Goal: Information Seeking & Learning: Learn about a topic

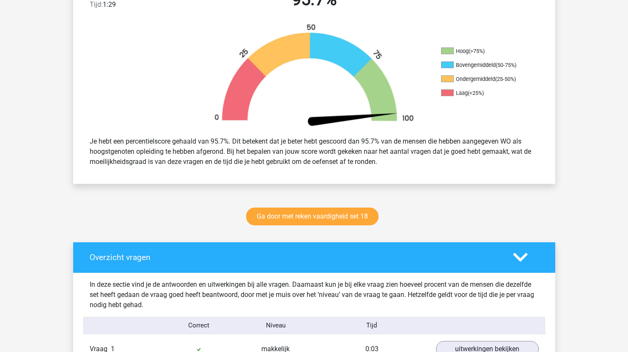
scroll to position [246, 0]
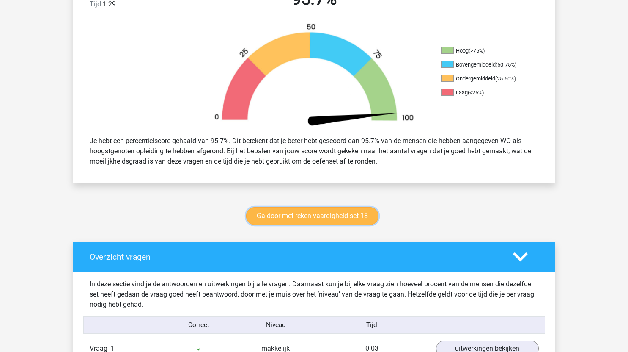
click at [337, 219] on link "Ga door met reken vaardigheid set 18" at bounding box center [312, 216] width 132 height 18
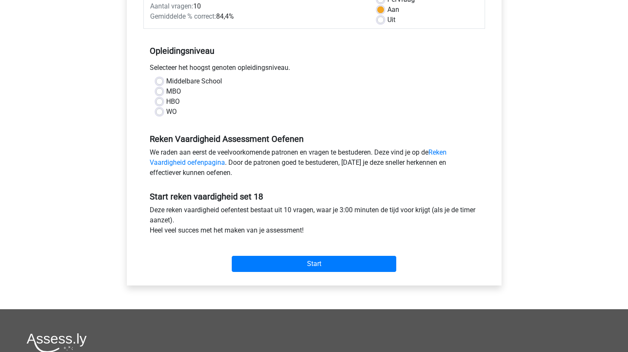
scroll to position [142, 0]
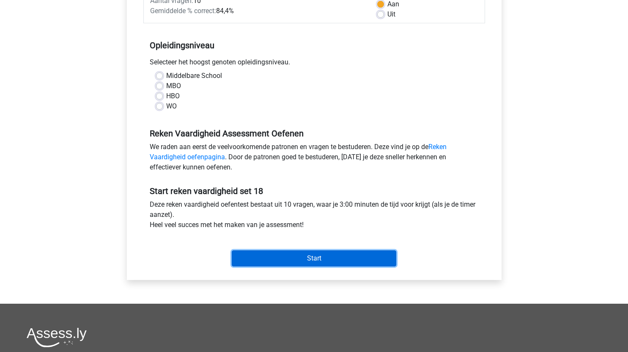
click at [330, 255] on input "Start" at bounding box center [314, 258] width 165 height 16
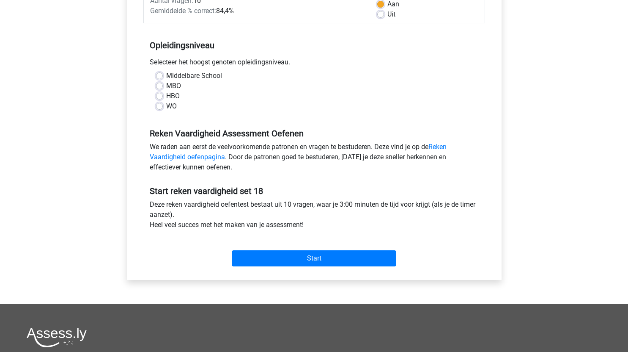
click at [166, 108] on label "WO" at bounding box center [171, 106] width 11 height 10
click at [160, 108] on input "WO" at bounding box center [159, 105] width 7 height 8
radio input "true"
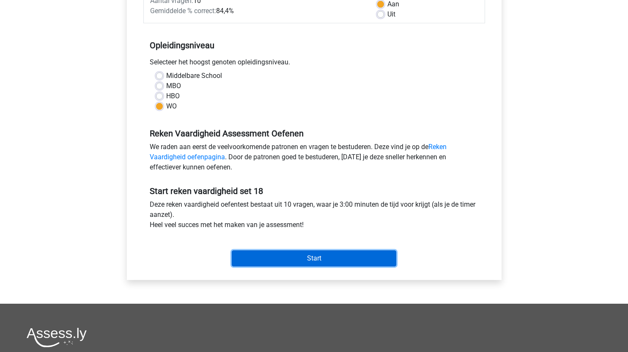
click at [328, 256] on input "Start" at bounding box center [314, 258] width 165 height 16
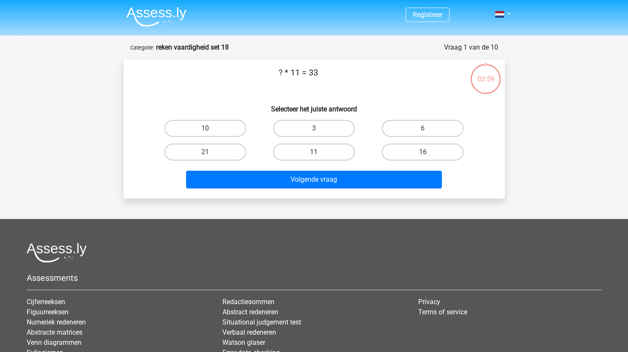
click at [316, 113] on div "? * 11 = 33 Selecteer het juiste antwoord 10 3 6 21" at bounding box center [314, 129] width 375 height 126
click at [324, 136] on label "3" at bounding box center [314, 128] width 82 height 17
click at [320, 134] on input "3" at bounding box center [317, 131] width 6 height 6
radio input "true"
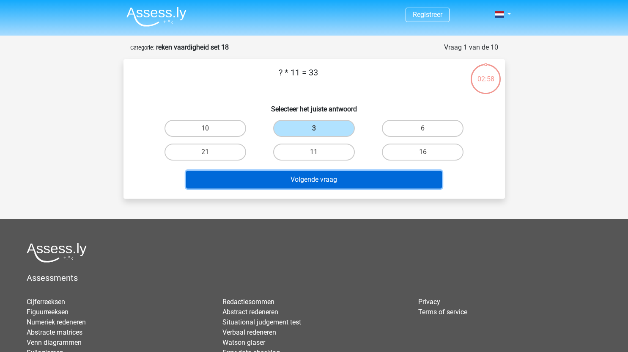
click at [327, 176] on button "Volgende vraag" at bounding box center [314, 180] width 256 height 18
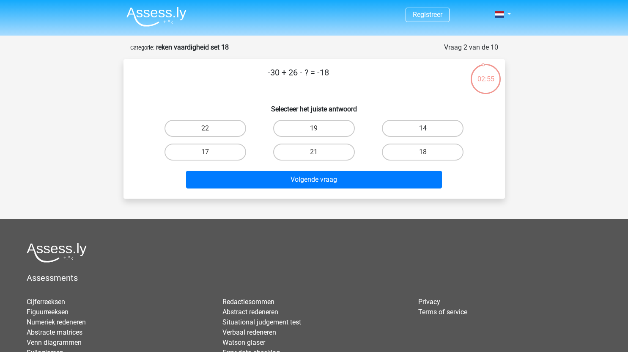
click at [423, 129] on input "14" at bounding box center [426, 131] width 6 height 6
radio input "true"
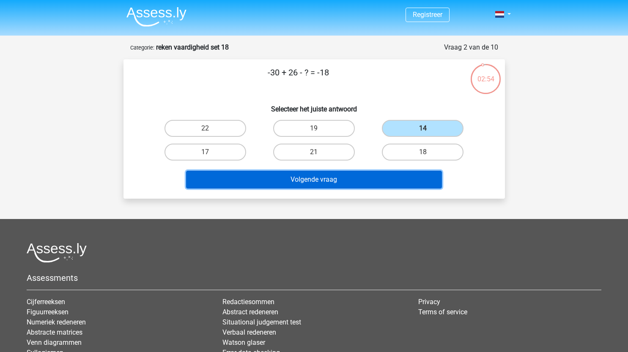
click at [352, 174] on button "Volgende vraag" at bounding box center [314, 180] width 256 height 18
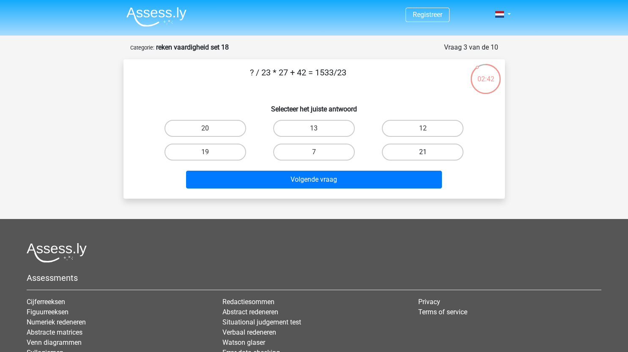
click at [404, 154] on label "21" at bounding box center [423, 151] width 82 height 17
click at [423, 154] on input "21" at bounding box center [426, 155] width 6 height 6
radio input "true"
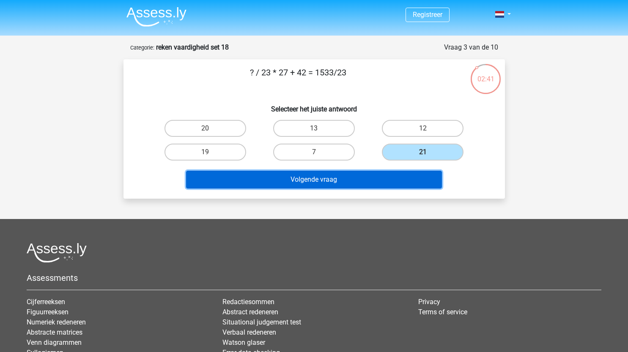
click at [360, 183] on button "Volgende vraag" at bounding box center [314, 180] width 256 height 18
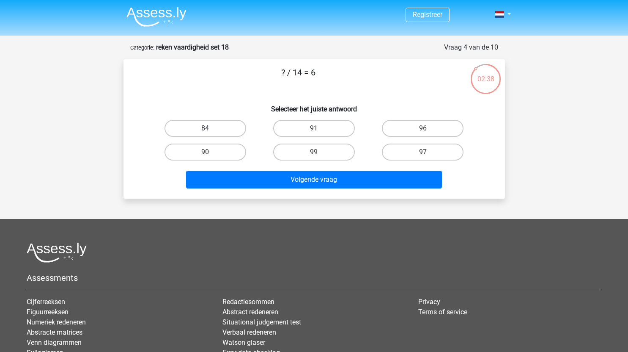
click at [220, 127] on label "84" at bounding box center [206, 128] width 82 height 17
click at [211, 128] on input "84" at bounding box center [208, 131] width 6 height 6
radio input "true"
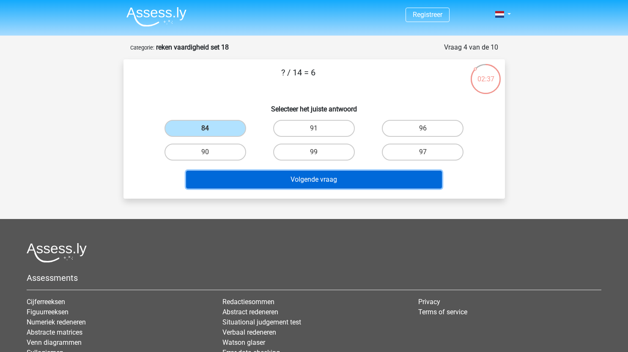
click at [277, 179] on button "Volgende vraag" at bounding box center [314, 180] width 256 height 18
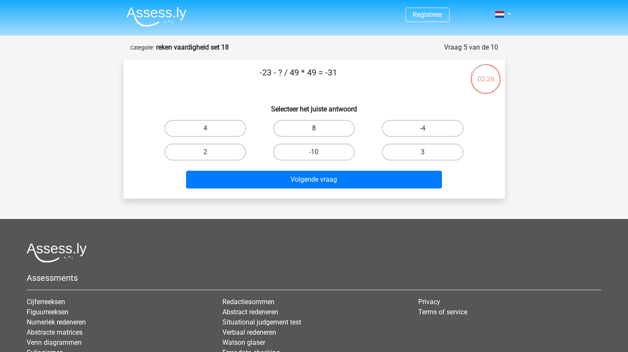
click at [322, 127] on label "8" at bounding box center [314, 128] width 82 height 17
click at [320, 128] on input "8" at bounding box center [317, 131] width 6 height 6
radio input "true"
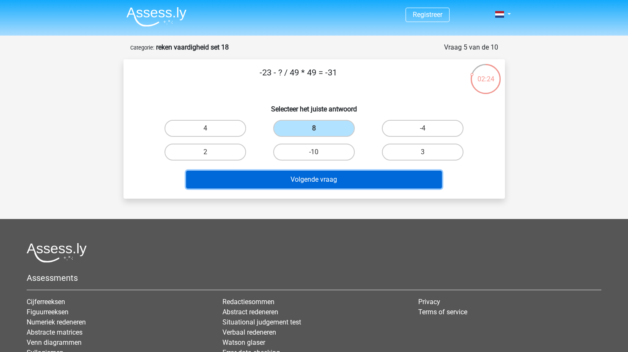
click at [328, 182] on button "Volgende vraag" at bounding box center [314, 180] width 256 height 18
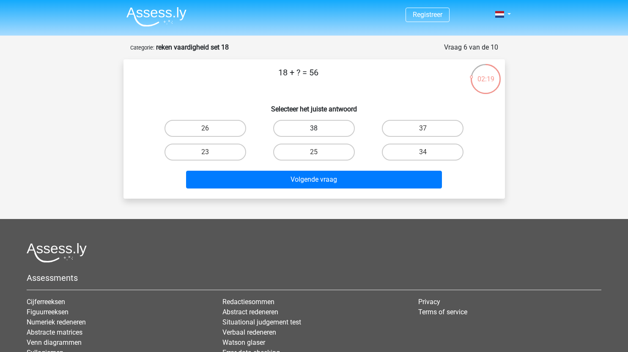
click at [325, 130] on label "38" at bounding box center [314, 128] width 82 height 17
click at [320, 130] on input "38" at bounding box center [317, 131] width 6 height 6
radio input "true"
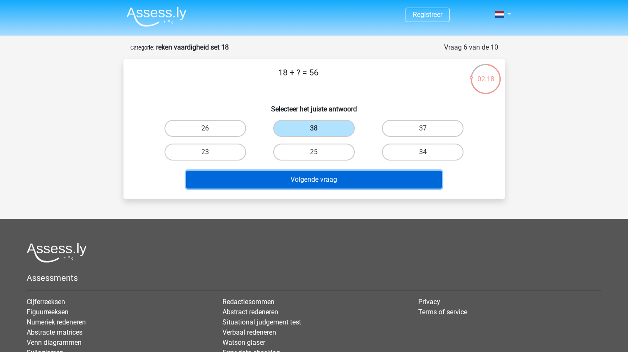
click at [334, 184] on button "Volgende vraag" at bounding box center [314, 180] width 256 height 18
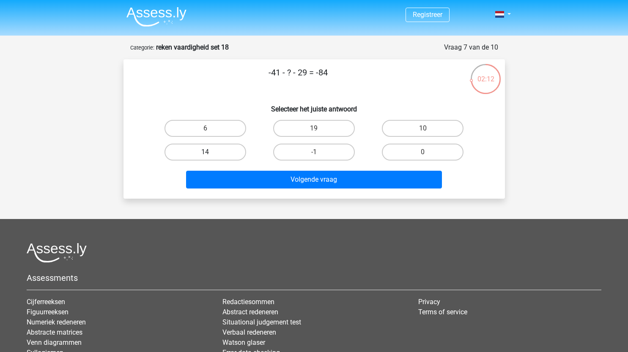
click at [218, 155] on label "14" at bounding box center [206, 151] width 82 height 17
click at [211, 155] on input "14" at bounding box center [208, 155] width 6 height 6
radio input "true"
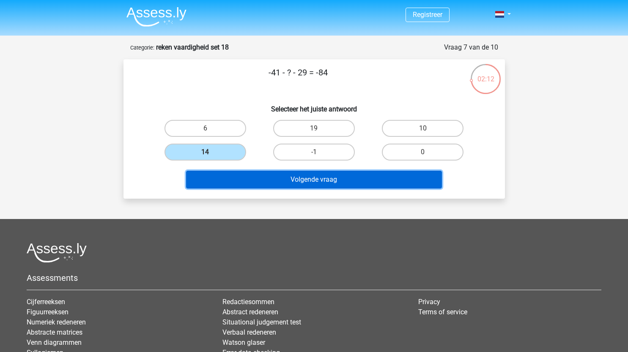
click at [286, 176] on button "Volgende vraag" at bounding box center [314, 180] width 256 height 18
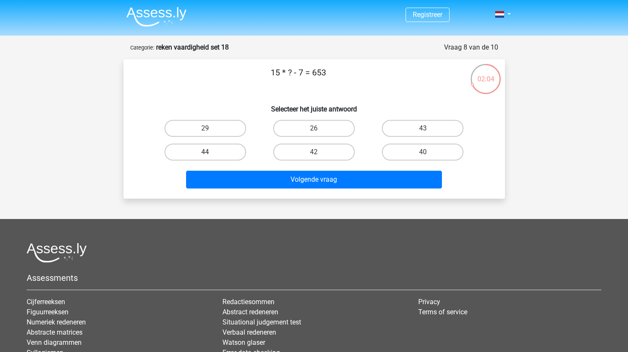
click at [221, 151] on label "44" at bounding box center [206, 151] width 82 height 17
click at [211, 152] on input "44" at bounding box center [208, 155] width 6 height 6
radio input "true"
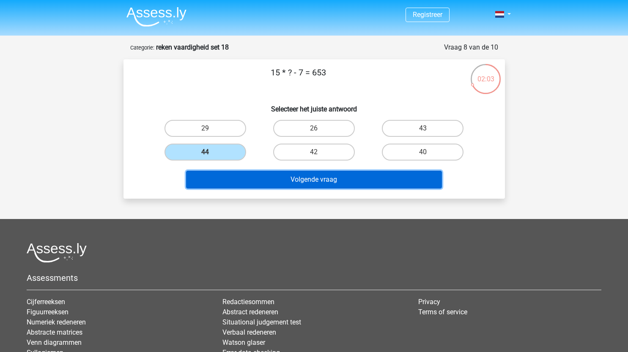
click at [284, 181] on button "Volgende vraag" at bounding box center [314, 180] width 256 height 18
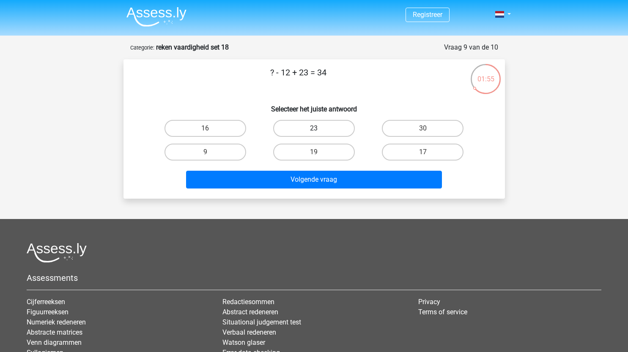
click at [321, 134] on label "23" at bounding box center [314, 128] width 82 height 17
click at [320, 134] on input "23" at bounding box center [317, 131] width 6 height 6
radio input "true"
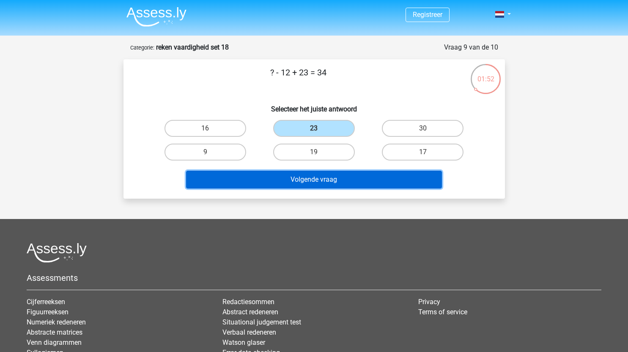
click at [332, 175] on button "Volgende vraag" at bounding box center [314, 180] width 256 height 18
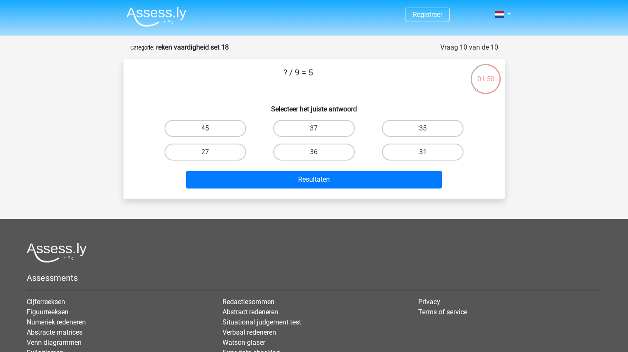
click at [232, 125] on label "45" at bounding box center [206, 128] width 82 height 17
click at [211, 128] on input "45" at bounding box center [208, 131] width 6 height 6
radio input "true"
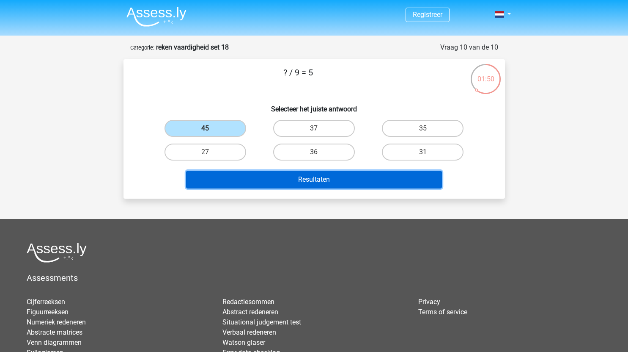
click at [290, 176] on button "Resultaten" at bounding box center [314, 180] width 256 height 18
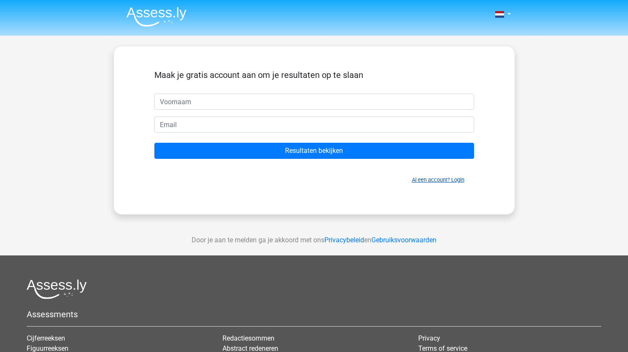
click at [447, 178] on link "Al een account? Login" at bounding box center [438, 179] width 52 height 6
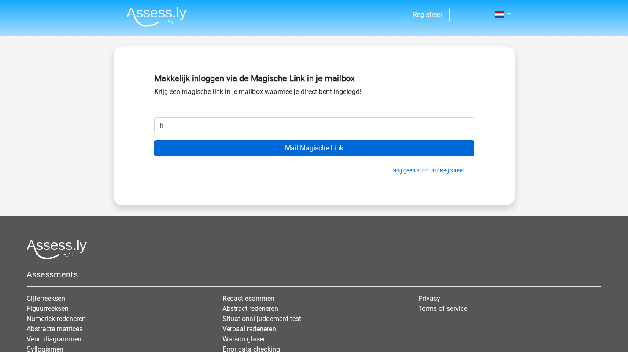
type input "[EMAIL_ADDRESS][DOMAIN_NAME]"
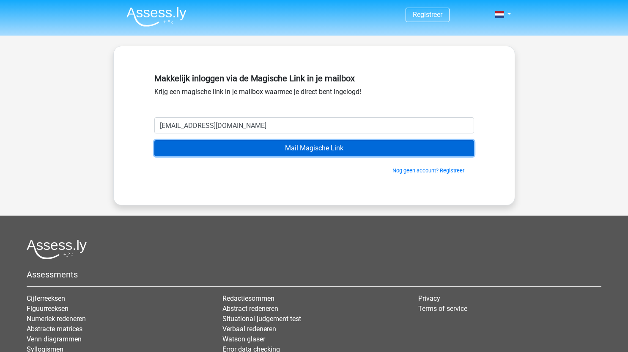
click at [285, 147] on input "Mail Magische Link" at bounding box center [314, 148] width 320 height 16
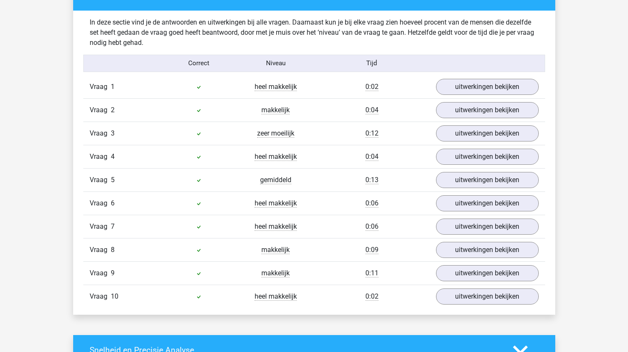
scroll to position [532, 0]
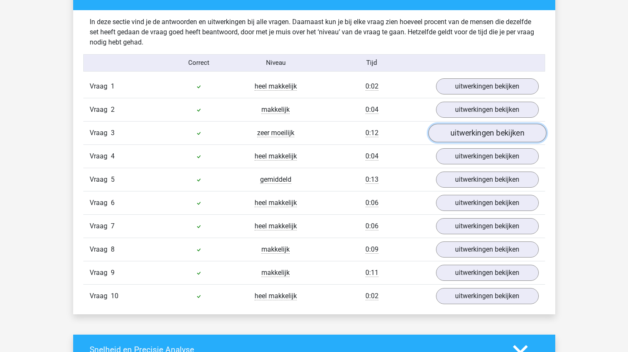
click at [457, 132] on link "uitwerkingen bekijken" at bounding box center [487, 133] width 118 height 19
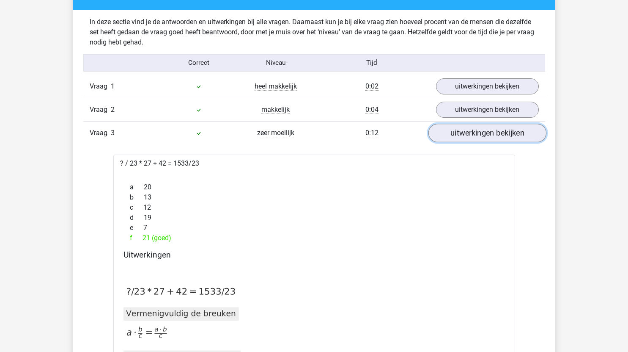
click at [457, 133] on link "uitwerkingen bekijken" at bounding box center [487, 133] width 118 height 19
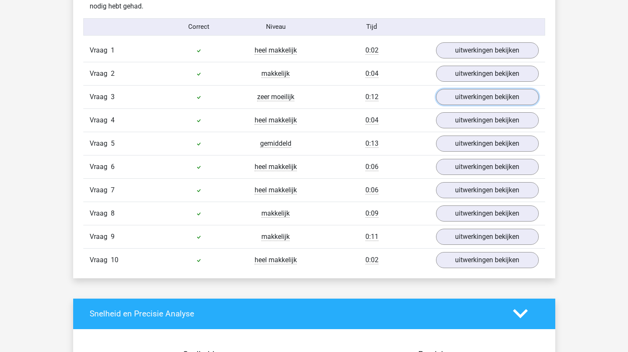
scroll to position [568, 0]
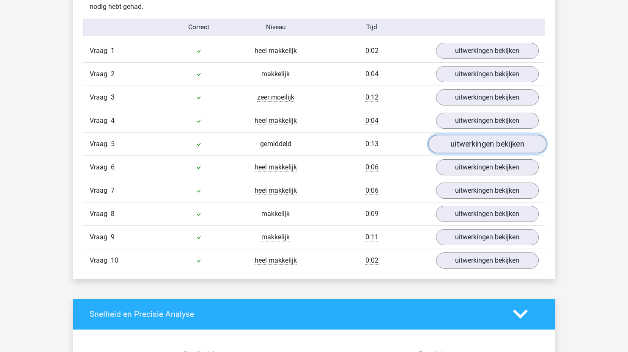
click at [463, 147] on link "uitwerkingen bekijken" at bounding box center [487, 144] width 118 height 19
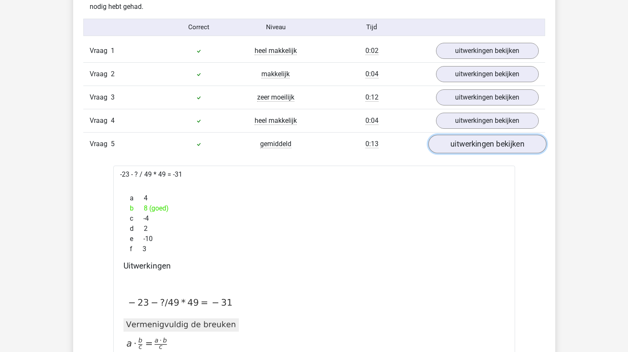
click at [458, 147] on link "uitwerkingen bekijken" at bounding box center [487, 144] width 118 height 19
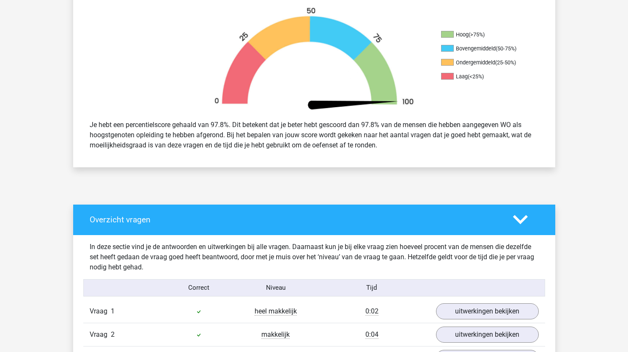
click at [309, 149] on div "Goed beantwoord: 10 / 10 Tijd: 1:12 97.8% Hoog (>75%) Bovengemiddeld (50-75%) O…" at bounding box center [315, 60] width 470 height 215
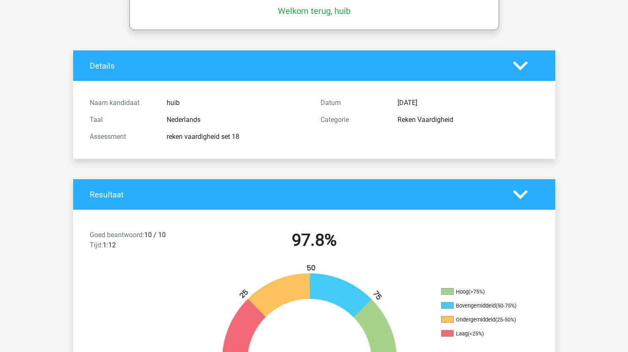
click at [320, 194] on h4 "Resultaat" at bounding box center [295, 195] width 411 height 10
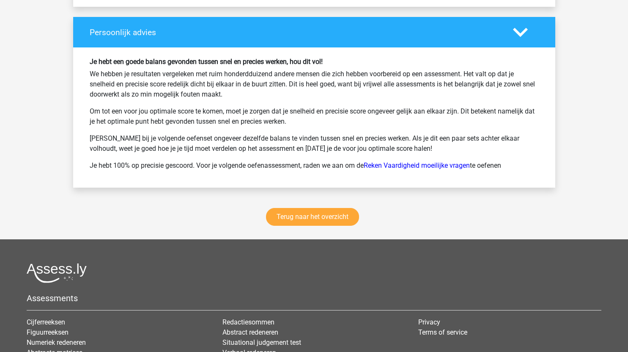
scroll to position [1149, 0]
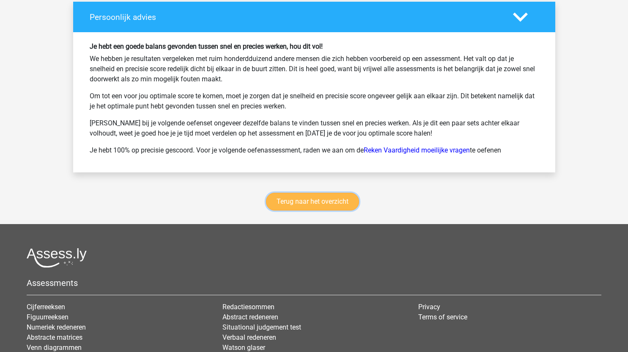
click at [328, 201] on link "Terug naar het overzicht" at bounding box center [312, 202] width 93 height 18
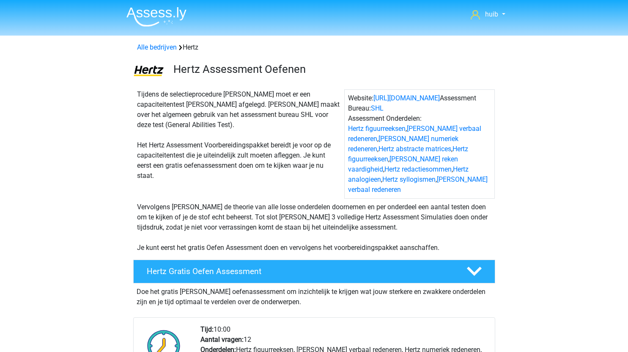
click at [176, 12] on img at bounding box center [157, 17] width 60 height 20
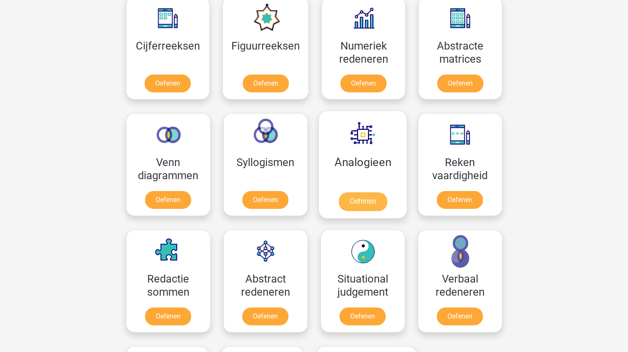
scroll to position [401, 0]
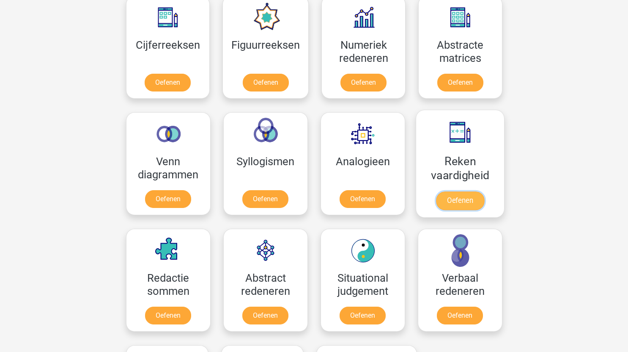
click at [450, 200] on link "Oefenen" at bounding box center [460, 200] width 48 height 19
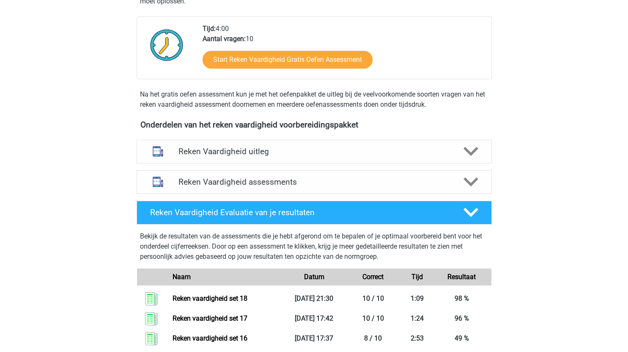
scroll to position [192, 0]
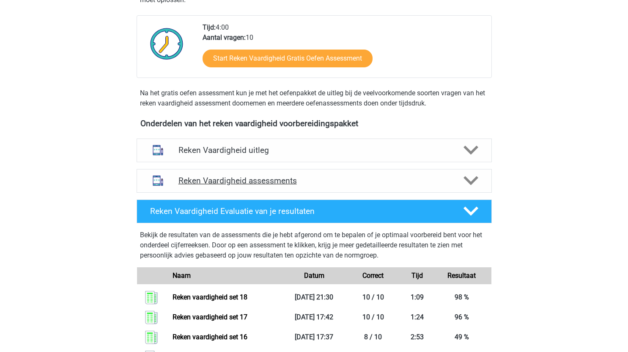
click at [311, 185] on h4 "Reken Vaardigheid assessments" at bounding box center [315, 181] width 272 height 10
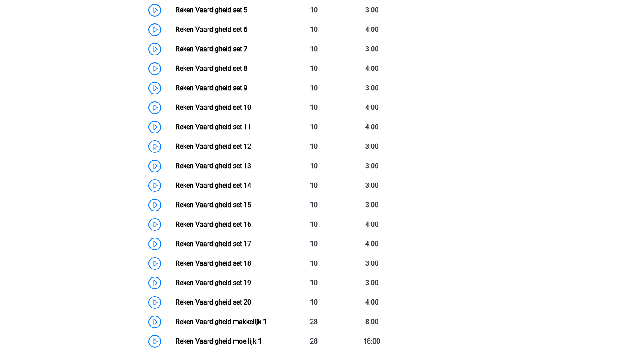
scroll to position [520, 0]
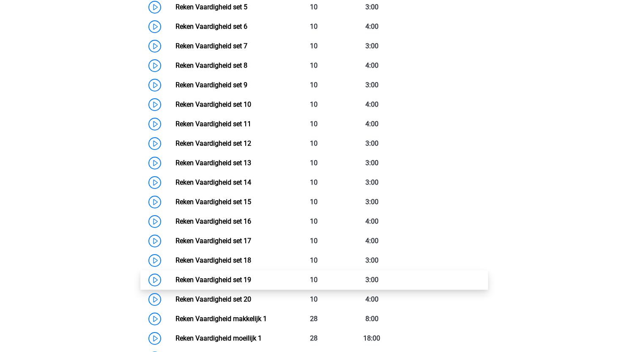
click at [176, 278] on link "Reken Vaardigheid set 19" at bounding box center [214, 280] width 76 height 8
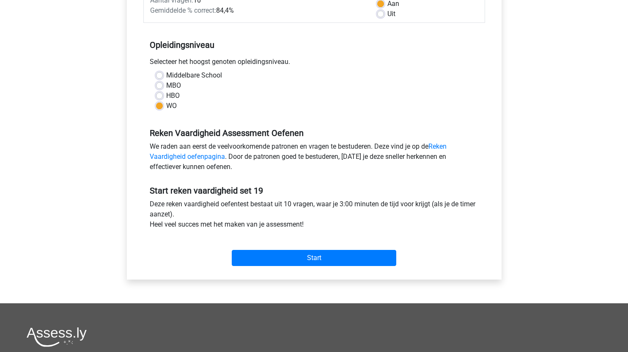
scroll to position [143, 0]
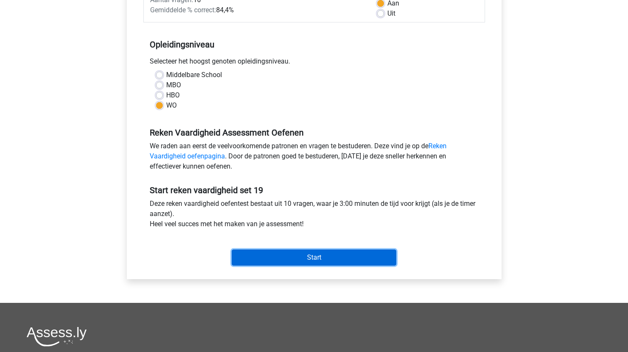
click at [348, 253] on input "Start" at bounding box center [314, 257] width 165 height 16
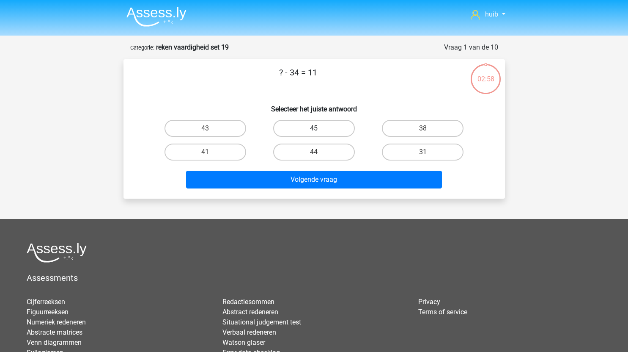
click at [317, 127] on label "45" at bounding box center [314, 128] width 82 height 17
click at [317, 128] on input "45" at bounding box center [317, 131] width 6 height 6
radio input "true"
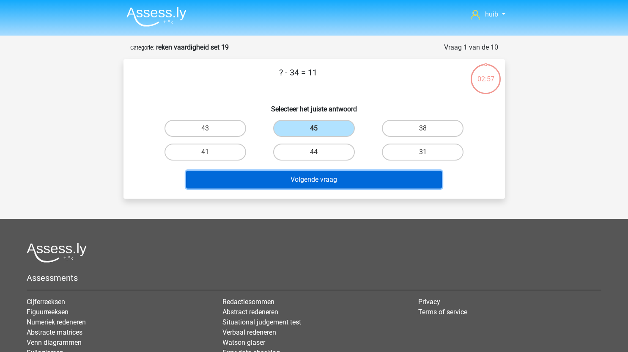
click at [340, 176] on button "Volgende vraag" at bounding box center [314, 180] width 256 height 18
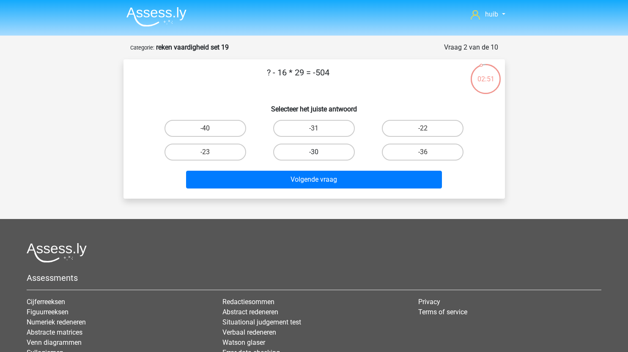
click at [319, 151] on label "-30" at bounding box center [314, 151] width 82 height 17
click at [319, 152] on input "-30" at bounding box center [317, 155] width 6 height 6
radio input "true"
click at [229, 138] on div "-40" at bounding box center [205, 128] width 109 height 24
click at [224, 128] on label "-40" at bounding box center [206, 128] width 82 height 17
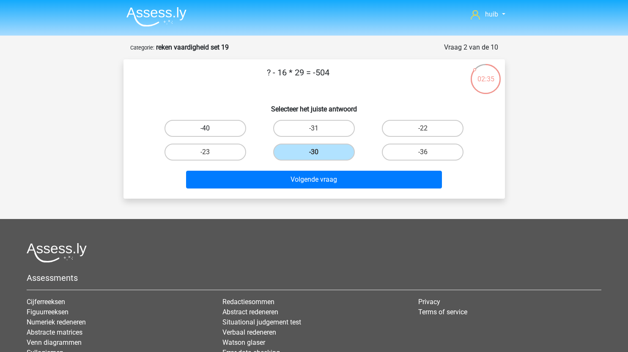
click at [211, 128] on input "-40" at bounding box center [208, 131] width 6 height 6
radio input "true"
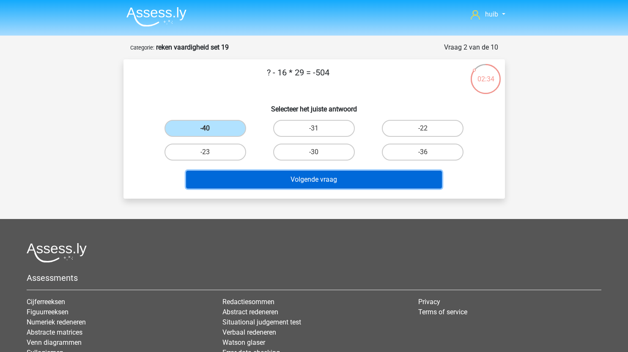
click at [290, 178] on button "Volgende vraag" at bounding box center [314, 180] width 256 height 18
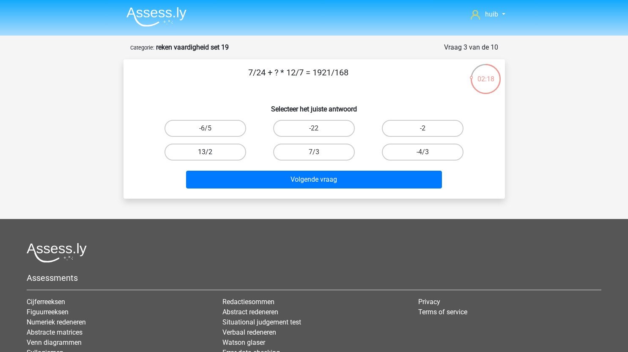
click at [215, 154] on label "13/2" at bounding box center [206, 151] width 82 height 17
click at [211, 154] on input "13/2" at bounding box center [208, 155] width 6 height 6
radio input "true"
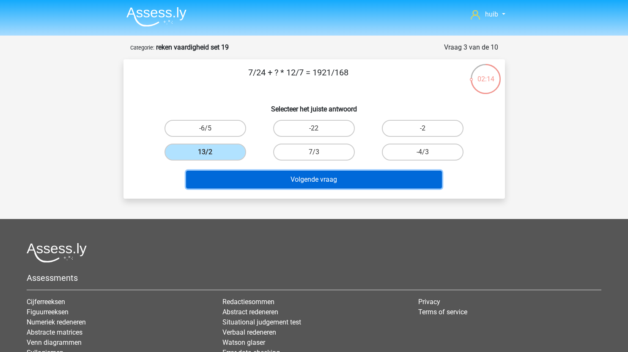
click at [294, 185] on button "Volgende vraag" at bounding box center [314, 180] width 256 height 18
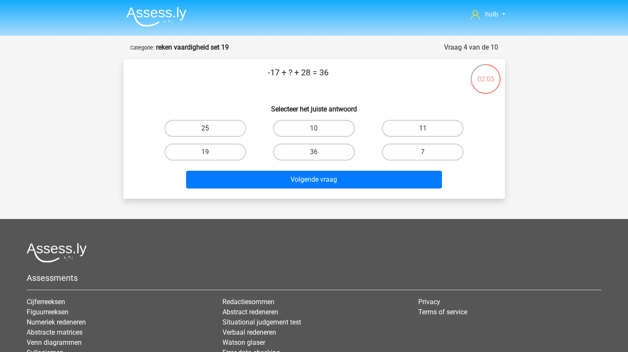
click at [220, 125] on label "25" at bounding box center [206, 128] width 82 height 17
click at [211, 128] on input "25" at bounding box center [208, 131] width 6 height 6
radio input "true"
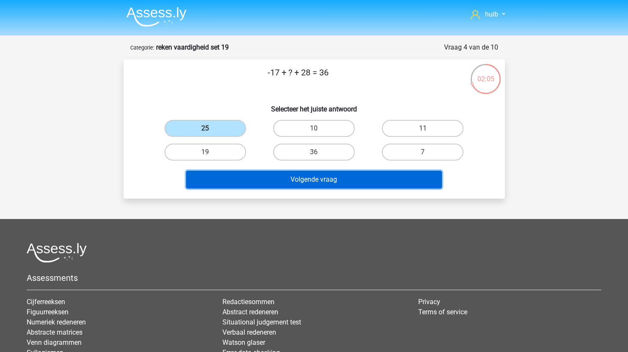
click at [281, 185] on button "Volgende vraag" at bounding box center [314, 180] width 256 height 18
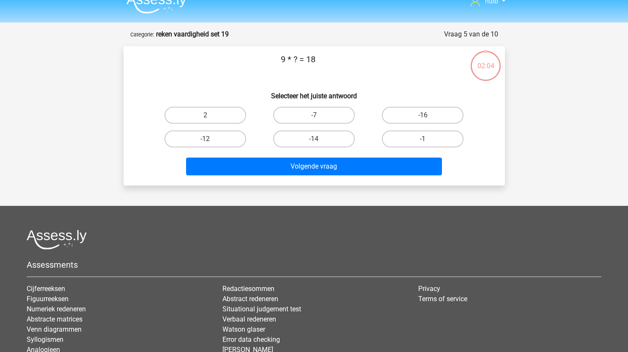
scroll to position [13, 0]
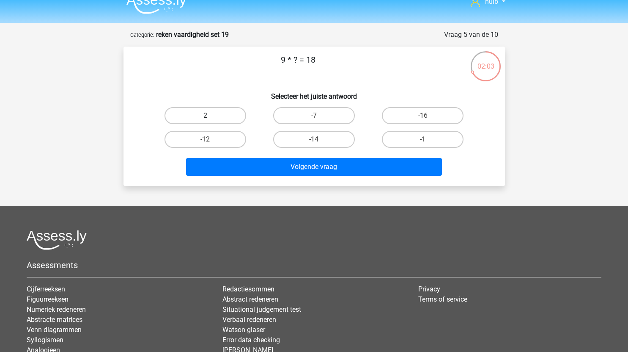
click at [214, 112] on label "2" at bounding box center [206, 115] width 82 height 17
click at [211, 116] on input "2" at bounding box center [208, 119] width 6 height 6
radio input "true"
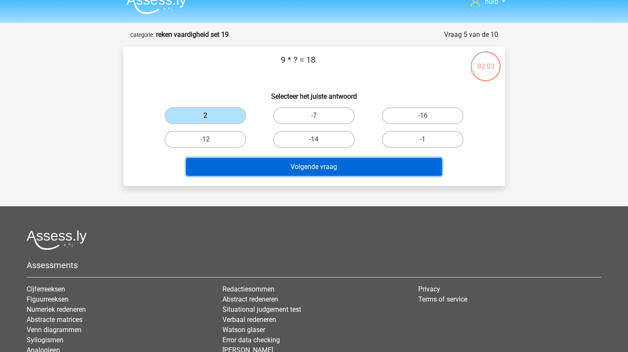
click at [273, 171] on button "Volgende vraag" at bounding box center [314, 167] width 256 height 18
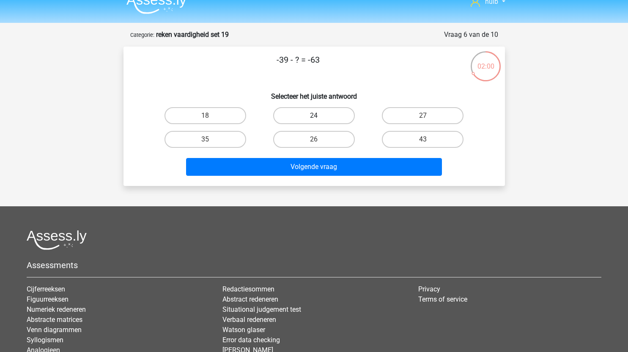
click at [327, 119] on label "24" at bounding box center [314, 115] width 82 height 17
click at [320, 119] on input "24" at bounding box center [317, 119] width 6 height 6
radio input "true"
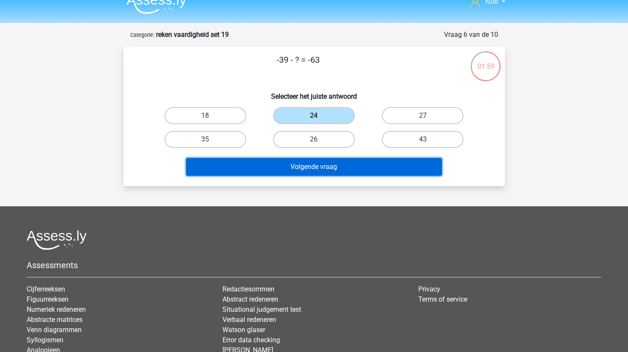
click at [313, 165] on button "Volgende vraag" at bounding box center [314, 167] width 256 height 18
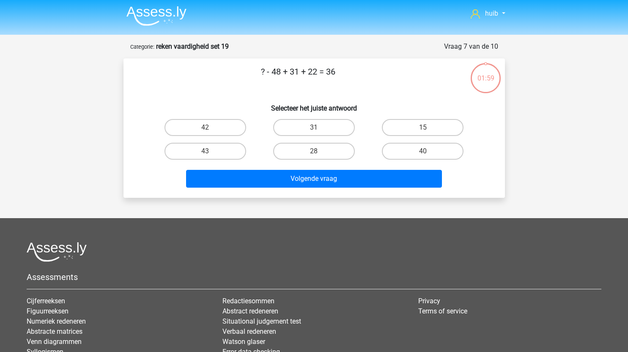
scroll to position [0, 0]
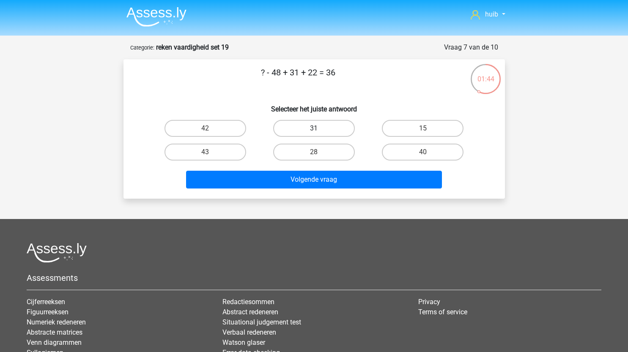
click at [329, 136] on label "31" at bounding box center [314, 128] width 82 height 17
click at [320, 134] on input "31" at bounding box center [317, 131] width 6 height 6
radio input "true"
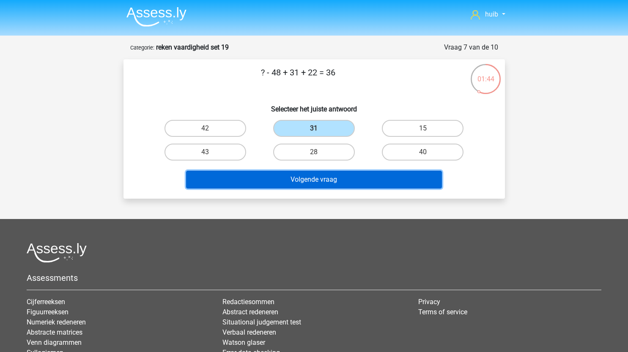
click at [333, 178] on button "Volgende vraag" at bounding box center [314, 180] width 256 height 18
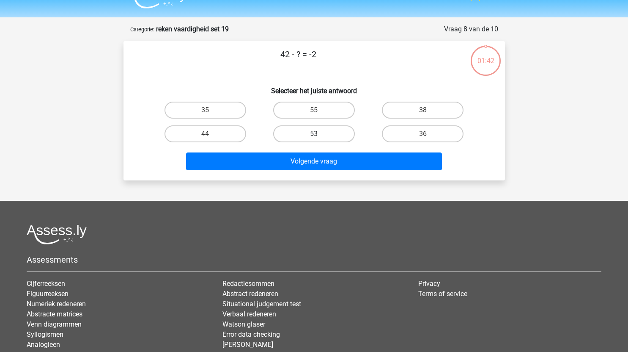
scroll to position [14, 0]
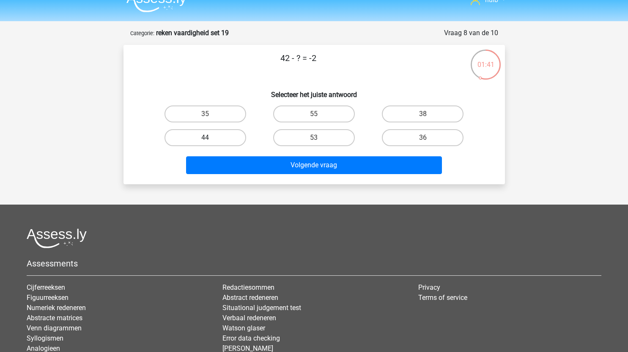
click at [233, 140] on label "44" at bounding box center [206, 137] width 82 height 17
click at [211, 140] on input "44" at bounding box center [208, 141] width 6 height 6
radio input "true"
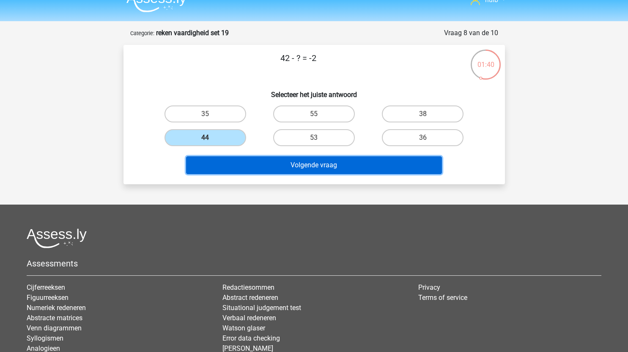
click at [278, 160] on button "Volgende vraag" at bounding box center [314, 165] width 256 height 18
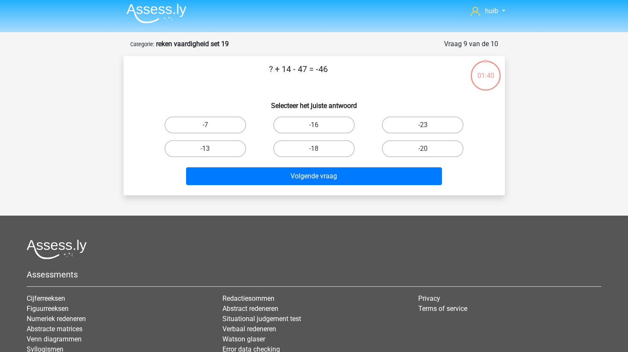
scroll to position [0, 0]
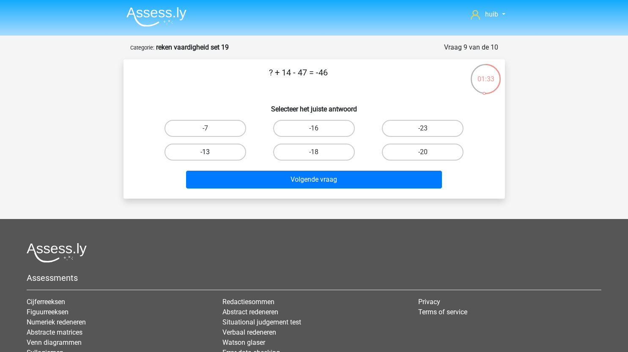
click at [236, 156] on label "-13" at bounding box center [206, 151] width 82 height 17
click at [211, 156] on input "-13" at bounding box center [208, 155] width 6 height 6
radio input "true"
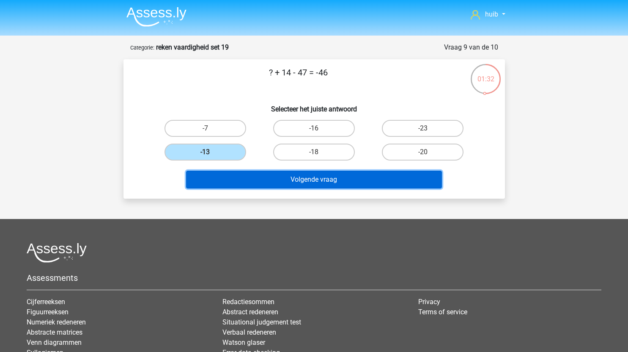
click at [301, 185] on button "Volgende vraag" at bounding box center [314, 180] width 256 height 18
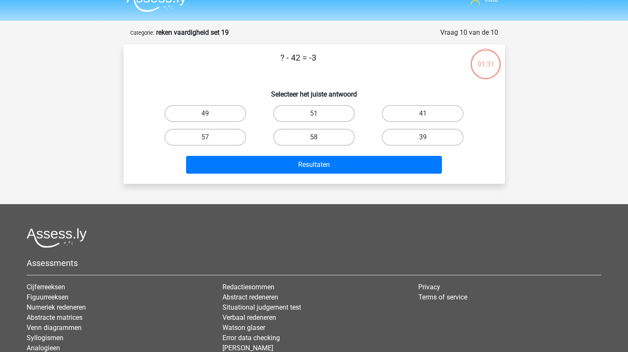
scroll to position [14, 0]
click at [430, 137] on label "39" at bounding box center [423, 137] width 82 height 17
click at [429, 138] on input "39" at bounding box center [426, 141] width 6 height 6
radio input "true"
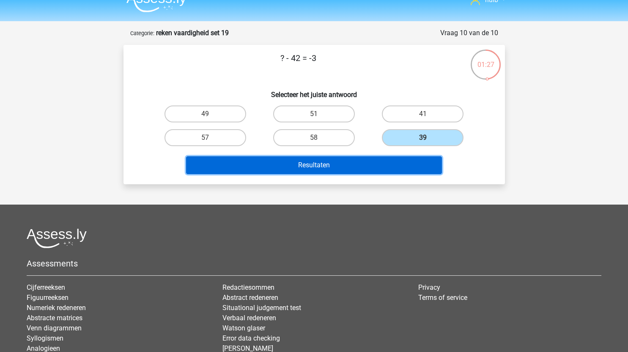
click at [361, 163] on button "Resultaten" at bounding box center [314, 165] width 256 height 18
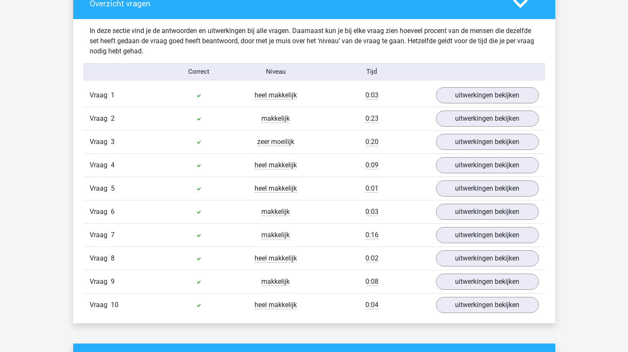
scroll to position [482, 0]
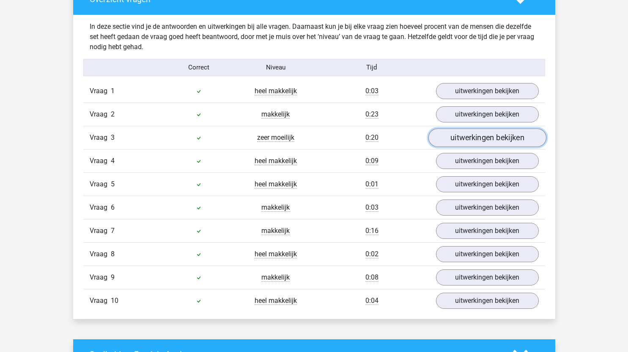
click at [461, 138] on link "uitwerkingen bekijken" at bounding box center [487, 137] width 118 height 19
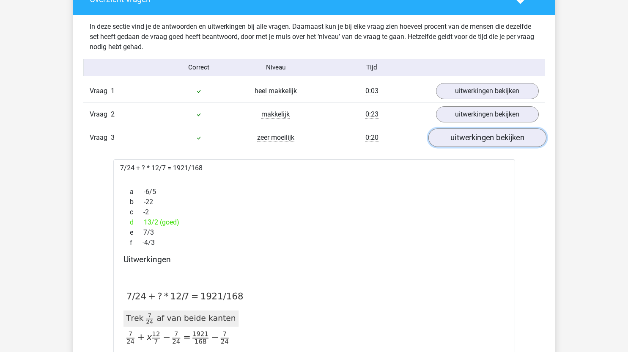
click at [461, 138] on link "uitwerkingen bekijken" at bounding box center [487, 137] width 118 height 19
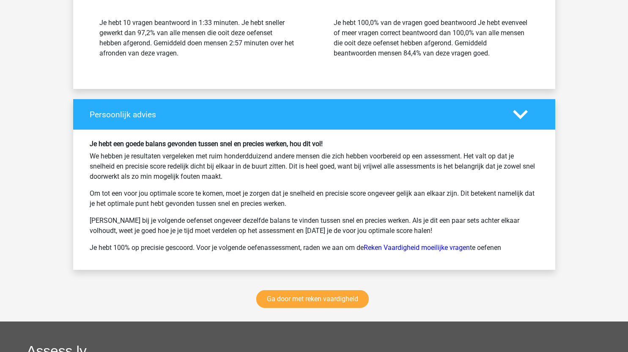
scroll to position [1008, 0]
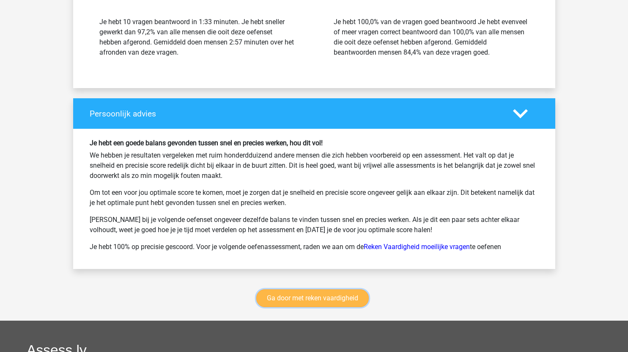
click at [320, 300] on link "Ga door met reken vaardigheid" at bounding box center [312, 298] width 113 height 18
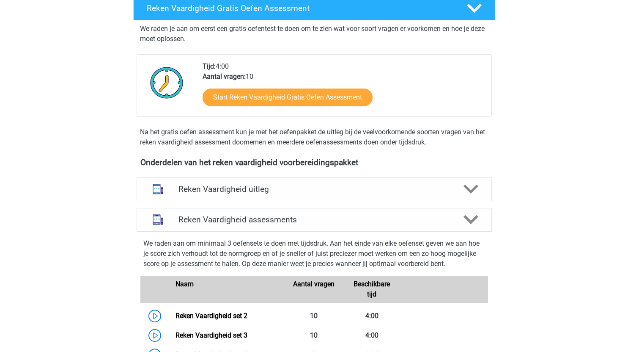
scroll to position [474, 0]
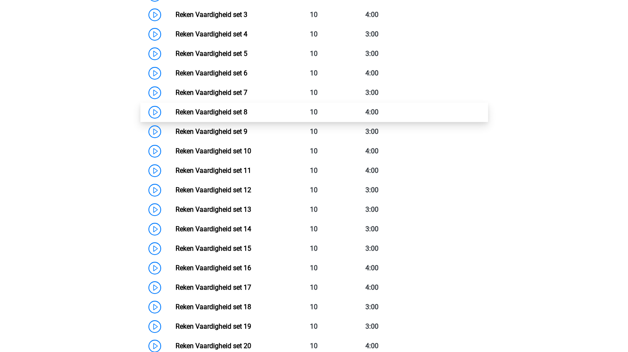
click at [176, 111] on link "Reken Vaardigheid set 8" at bounding box center [212, 112] width 72 height 8
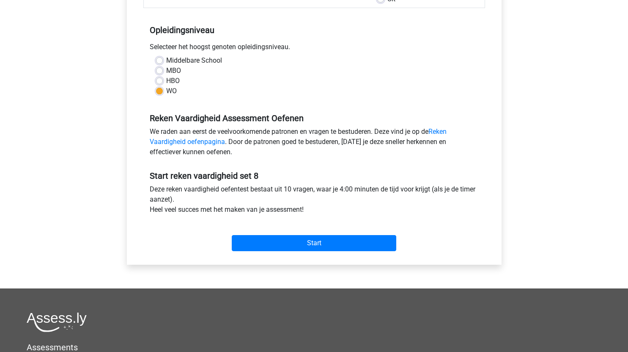
scroll to position [172, 0]
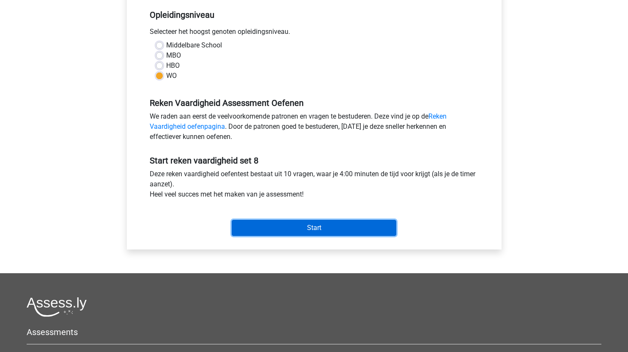
click at [328, 224] on input "Start" at bounding box center [314, 228] width 165 height 16
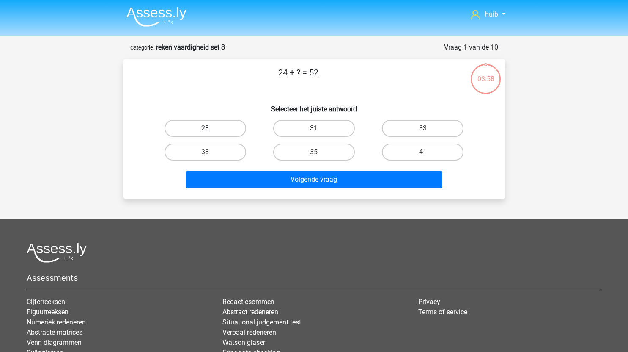
click at [215, 124] on label "28" at bounding box center [206, 128] width 82 height 17
click at [211, 128] on input "28" at bounding box center [208, 131] width 6 height 6
radio input "true"
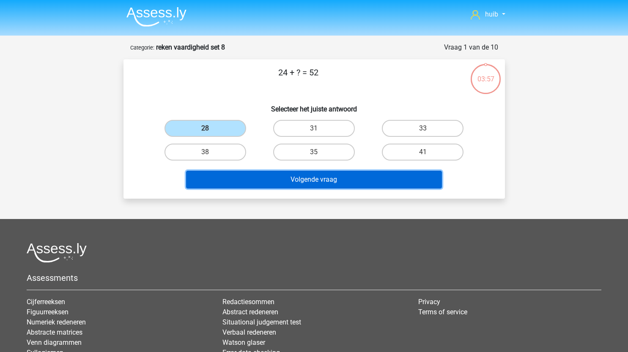
click at [285, 185] on button "Volgende vraag" at bounding box center [314, 180] width 256 height 18
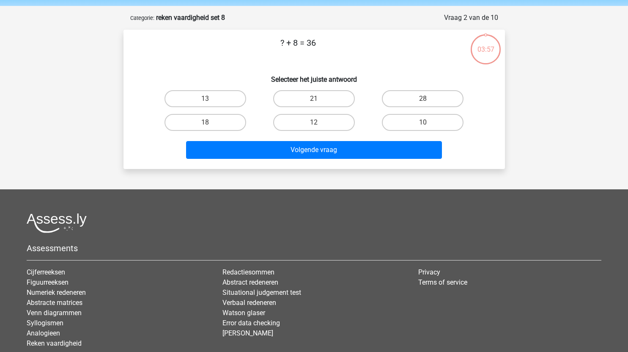
scroll to position [29, 0]
click at [403, 97] on label "28" at bounding box center [423, 99] width 82 height 17
click at [423, 99] on input "28" at bounding box center [426, 102] width 6 height 6
radio input "true"
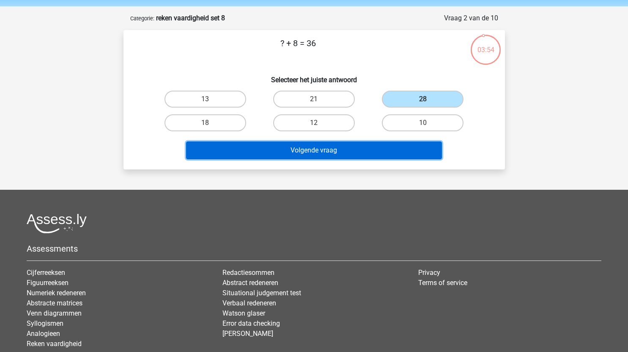
click at [347, 158] on button "Volgende vraag" at bounding box center [314, 150] width 256 height 18
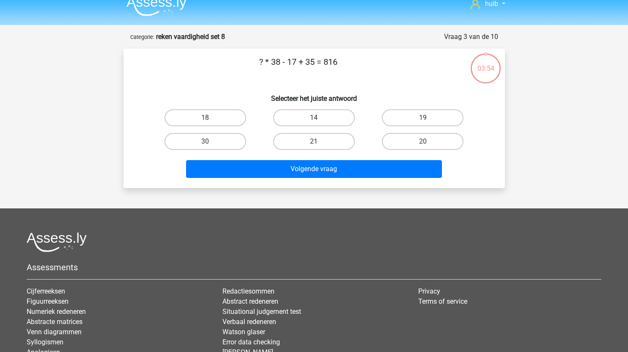
scroll to position [0, 0]
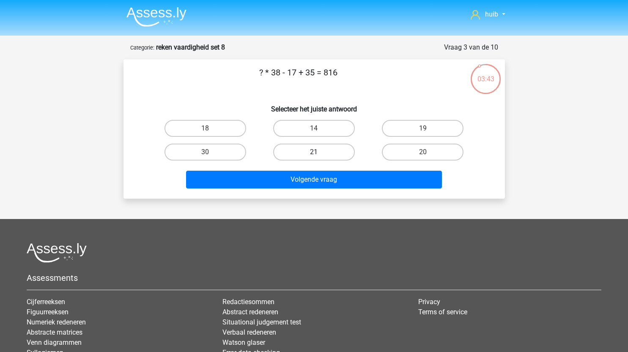
click at [312, 153] on label "21" at bounding box center [314, 151] width 82 height 17
click at [314, 153] on input "21" at bounding box center [317, 155] width 6 height 6
radio input "true"
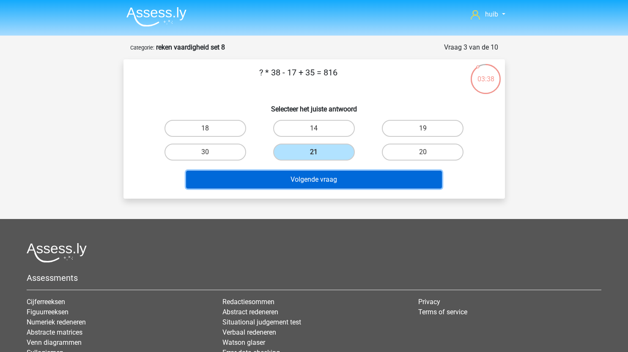
click at [295, 176] on button "Volgende vraag" at bounding box center [314, 180] width 256 height 18
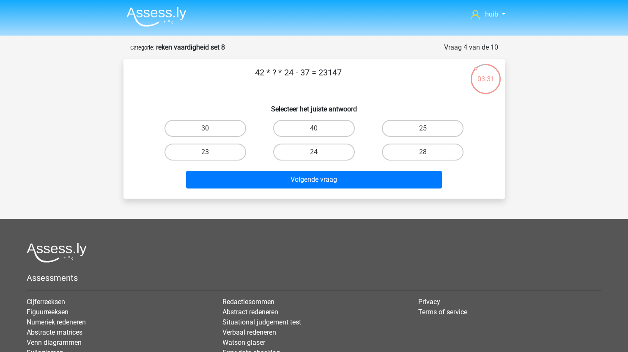
click at [217, 152] on label "23" at bounding box center [206, 151] width 82 height 17
click at [211, 152] on input "23" at bounding box center [208, 155] width 6 height 6
radio input "true"
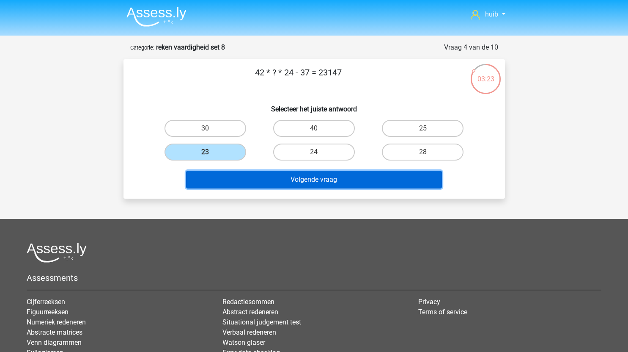
click at [342, 178] on button "Volgende vraag" at bounding box center [314, 180] width 256 height 18
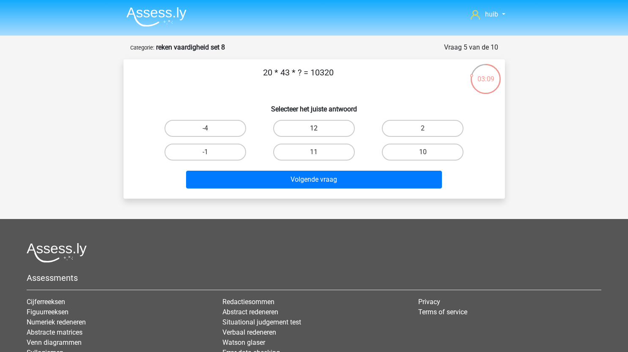
click at [321, 129] on label "12" at bounding box center [314, 128] width 82 height 17
click at [320, 129] on input "12" at bounding box center [317, 131] width 6 height 6
radio input "true"
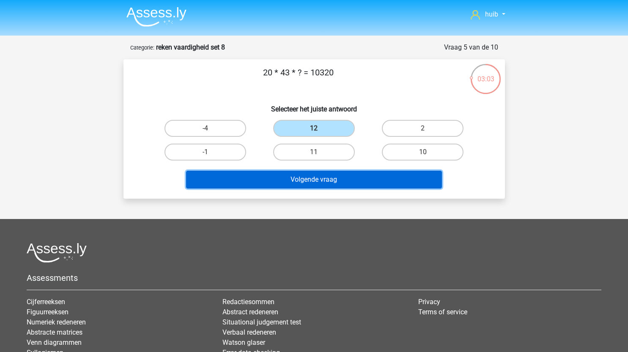
click at [325, 178] on button "Volgende vraag" at bounding box center [314, 180] width 256 height 18
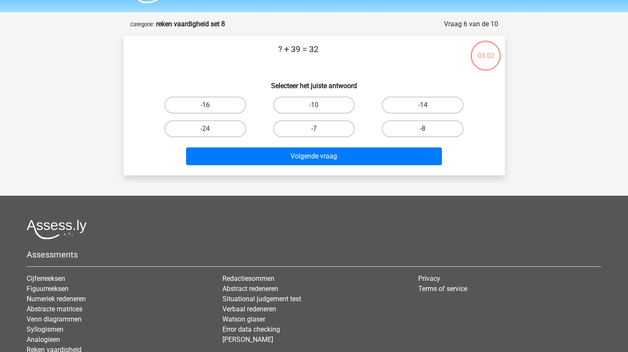
scroll to position [23, 0]
click at [301, 127] on label "-7" at bounding box center [314, 129] width 82 height 17
click at [314, 129] on input "-7" at bounding box center [317, 132] width 6 height 6
radio input "true"
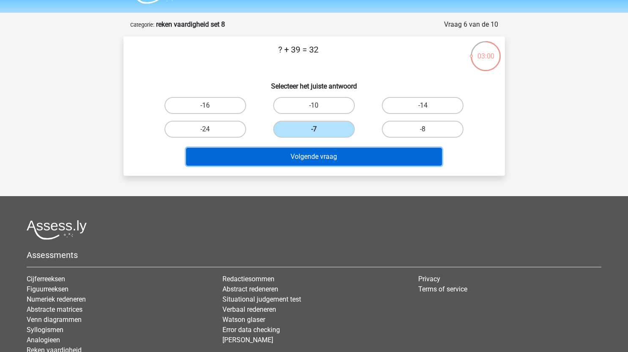
click at [313, 161] on button "Volgende vraag" at bounding box center [314, 157] width 256 height 18
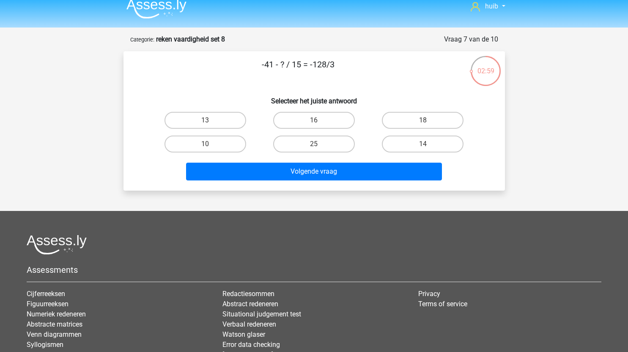
scroll to position [0, 0]
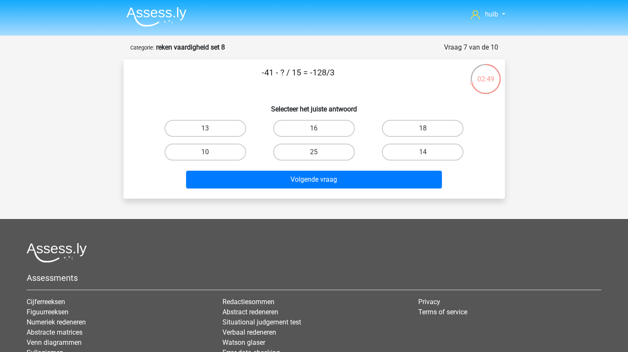
click at [316, 155] on input "25" at bounding box center [317, 155] width 6 height 6
radio input "true"
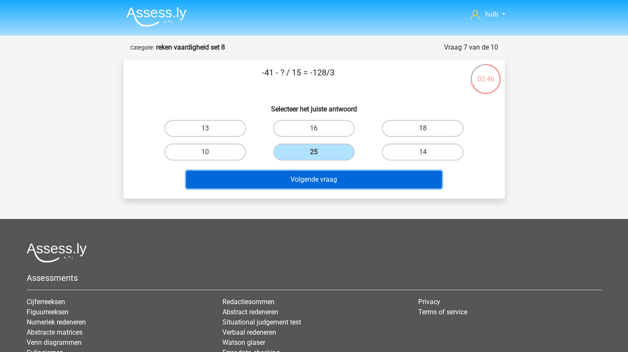
click at [334, 183] on button "Volgende vraag" at bounding box center [314, 180] width 256 height 18
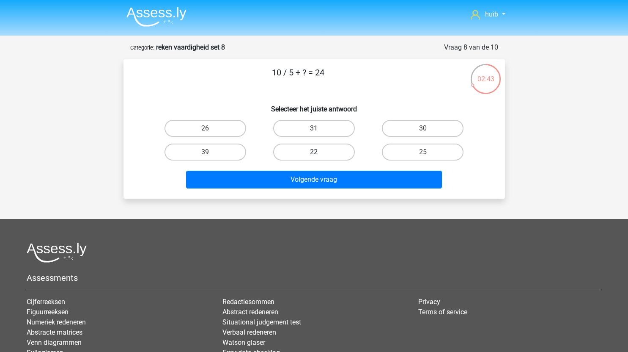
click at [321, 151] on label "22" at bounding box center [314, 151] width 82 height 17
click at [320, 152] on input "22" at bounding box center [317, 155] width 6 height 6
radio input "true"
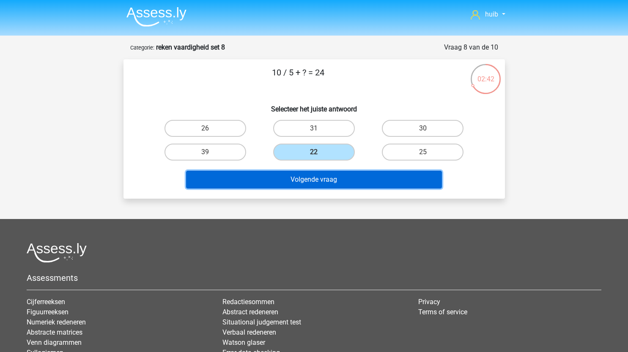
click at [330, 180] on button "Volgende vraag" at bounding box center [314, 180] width 256 height 18
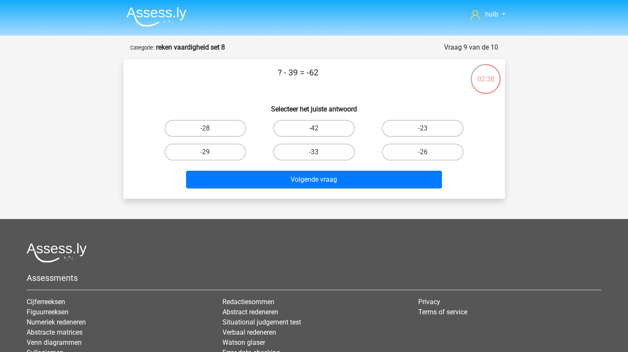
click at [423, 116] on div "-23" at bounding box center [423, 128] width 109 height 24
click at [424, 132] on input "-23" at bounding box center [426, 131] width 6 height 6
radio input "true"
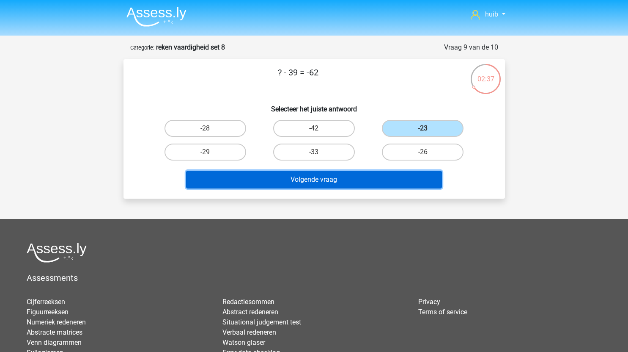
click at [342, 182] on button "Volgende vraag" at bounding box center [314, 180] width 256 height 18
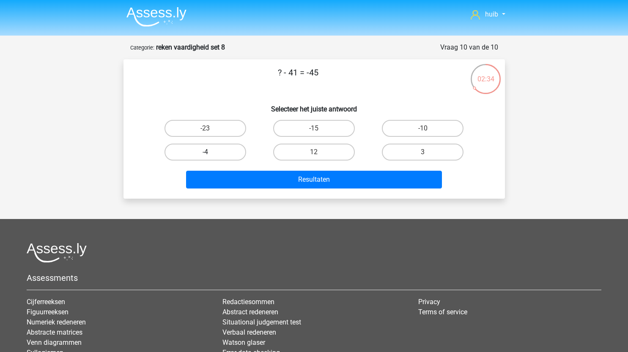
click at [220, 148] on label "-4" at bounding box center [206, 151] width 82 height 17
click at [211, 152] on input "-4" at bounding box center [208, 155] width 6 height 6
radio input "true"
click at [302, 190] on div "Resultaten" at bounding box center [314, 181] width 327 height 21
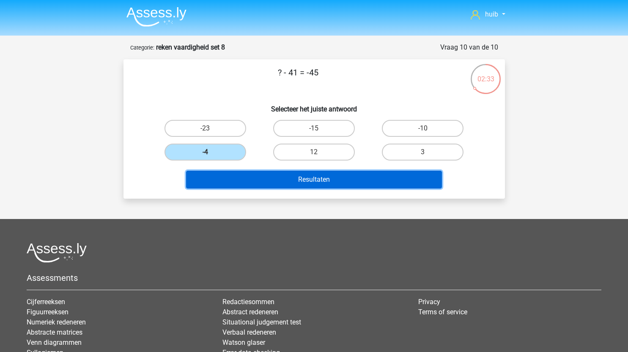
click at [314, 182] on button "Resultaten" at bounding box center [314, 180] width 256 height 18
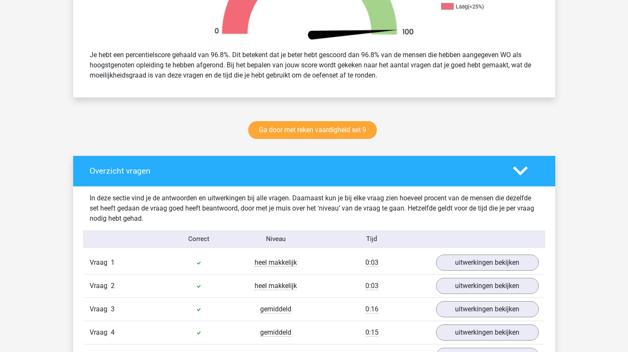
scroll to position [332, 0]
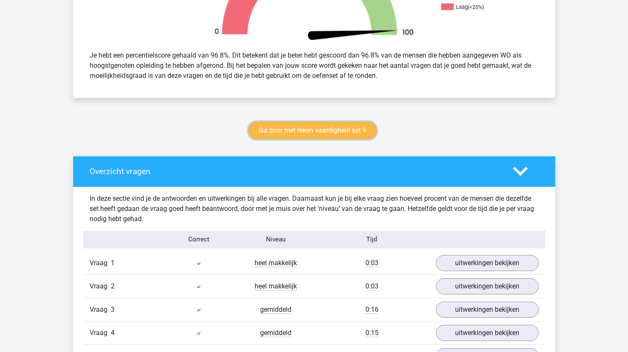
click at [329, 130] on link "Ga door met reken vaardigheid set 9" at bounding box center [312, 130] width 129 height 18
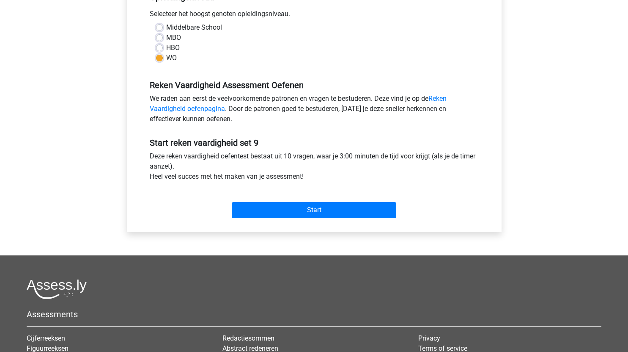
scroll to position [190, 0]
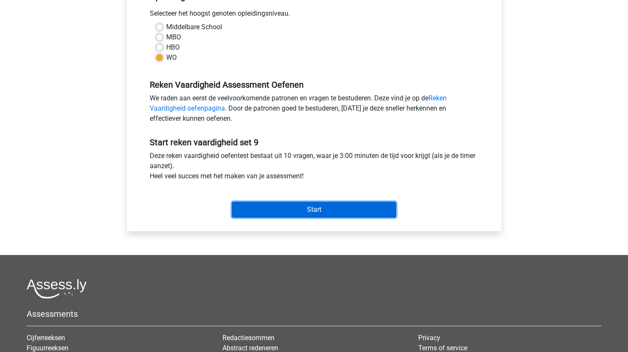
click at [314, 214] on input "Start" at bounding box center [314, 209] width 165 height 16
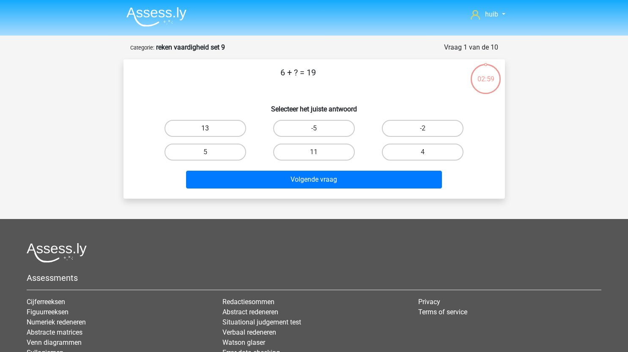
click at [218, 123] on label "13" at bounding box center [206, 128] width 82 height 17
click at [211, 128] on input "13" at bounding box center [208, 131] width 6 height 6
radio input "true"
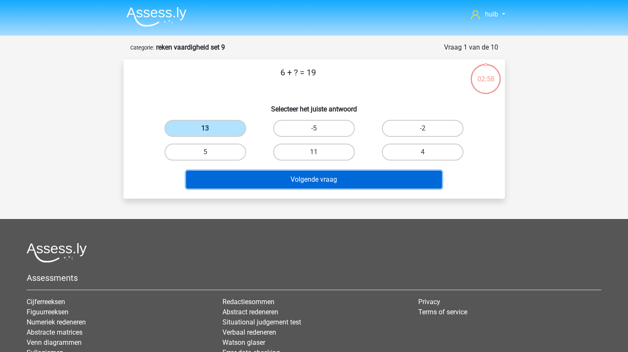
click at [278, 182] on button "Volgende vraag" at bounding box center [314, 180] width 256 height 18
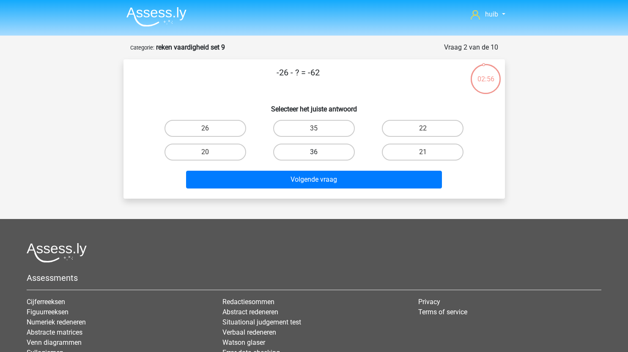
click at [328, 152] on label "36" at bounding box center [314, 151] width 82 height 17
click at [320, 152] on input "36" at bounding box center [317, 155] width 6 height 6
radio input "true"
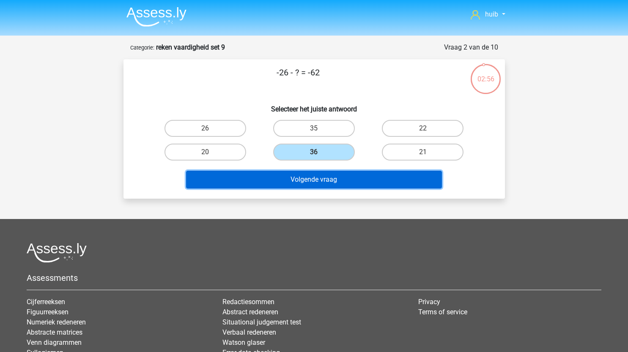
click at [317, 176] on button "Volgende vraag" at bounding box center [314, 180] width 256 height 18
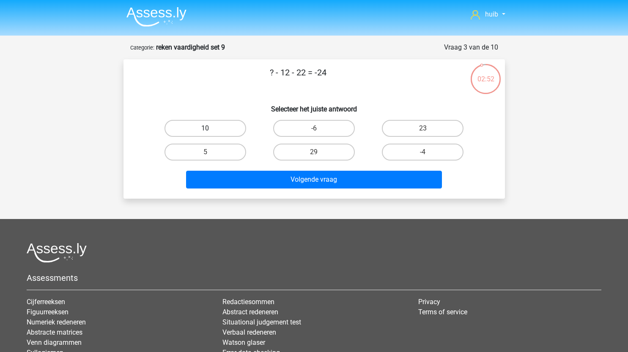
click at [210, 122] on label "10" at bounding box center [206, 128] width 82 height 17
click at [210, 128] on input "10" at bounding box center [208, 131] width 6 height 6
radio input "true"
click at [280, 190] on div "Volgende vraag" at bounding box center [314, 181] width 327 height 21
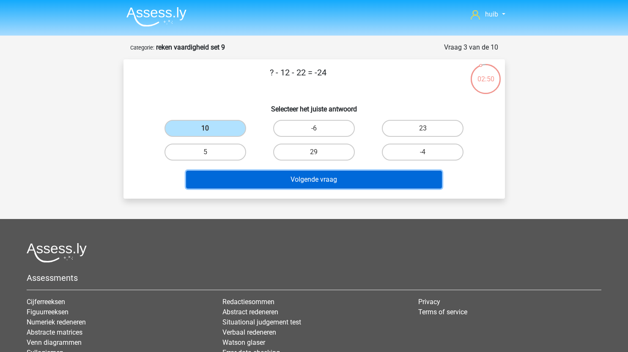
click at [286, 183] on button "Volgende vraag" at bounding box center [314, 180] width 256 height 18
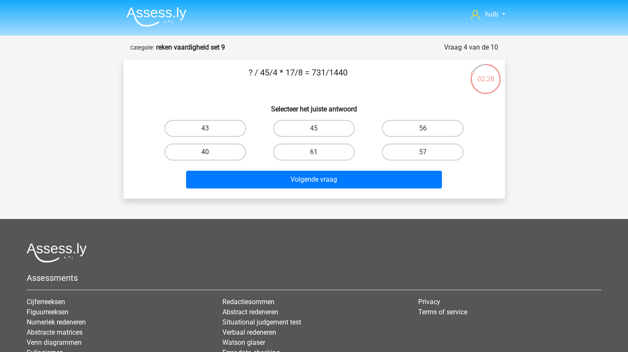
click at [228, 152] on label "40" at bounding box center [206, 151] width 82 height 17
click at [211, 152] on input "40" at bounding box center [208, 155] width 6 height 6
radio input "true"
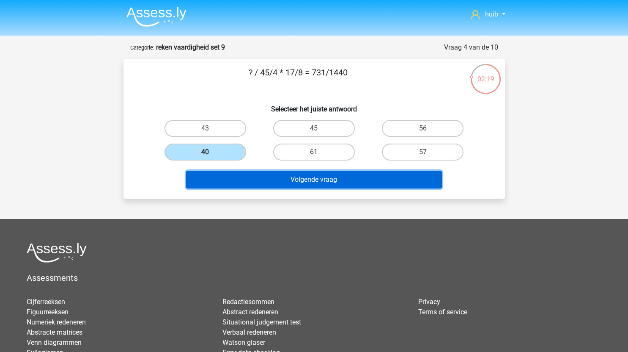
click at [294, 183] on button "Volgende vraag" at bounding box center [314, 180] width 256 height 18
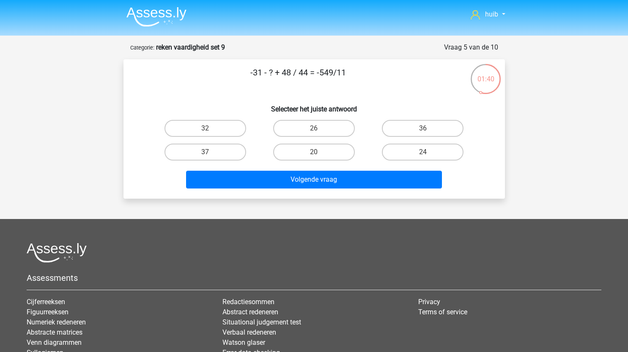
click at [317, 153] on input "20" at bounding box center [317, 155] width 6 height 6
radio input "true"
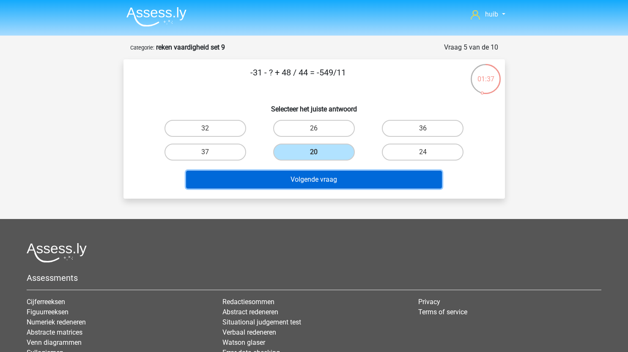
click at [310, 180] on button "Volgende vraag" at bounding box center [314, 180] width 256 height 18
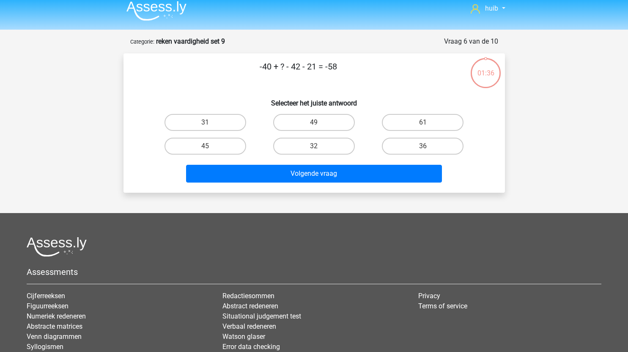
scroll to position [4, 0]
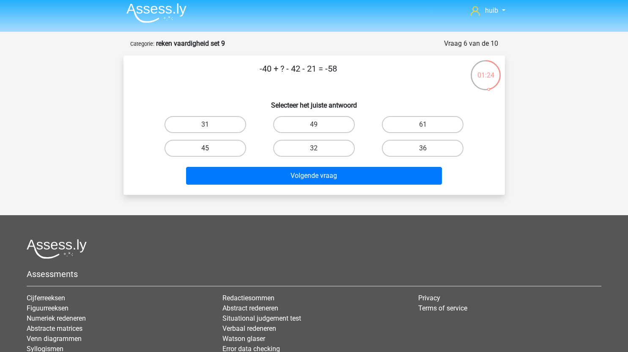
click at [226, 145] on label "45" at bounding box center [206, 148] width 82 height 17
click at [211, 148] on input "45" at bounding box center [208, 151] width 6 height 6
radio input "true"
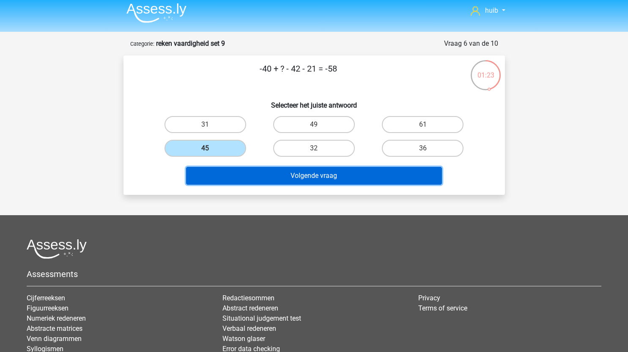
click at [272, 172] on button "Volgende vraag" at bounding box center [314, 176] width 256 height 18
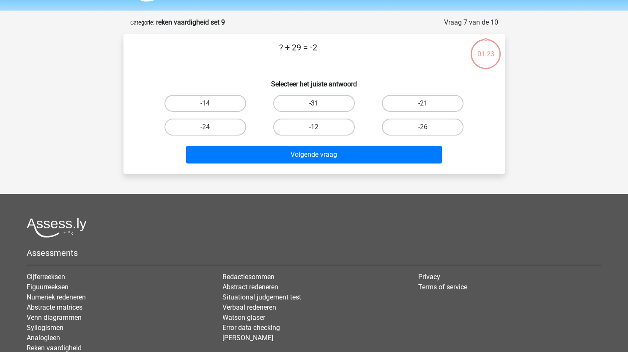
scroll to position [23, 0]
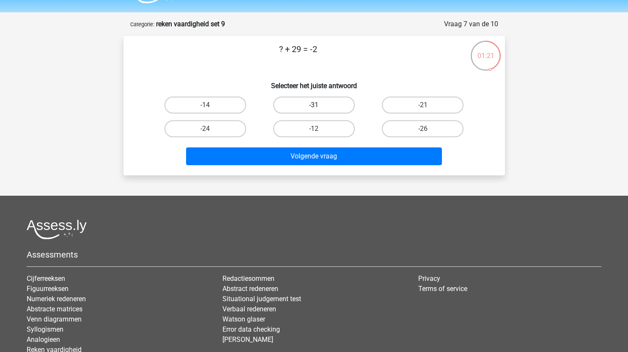
click at [320, 108] on label "-31" at bounding box center [314, 104] width 82 height 17
click at [320, 108] on input "-31" at bounding box center [317, 108] width 6 height 6
radio input "true"
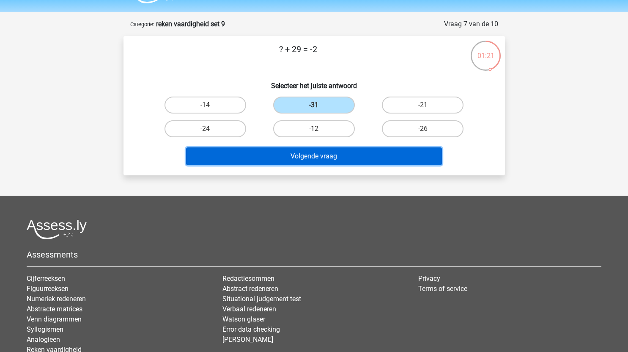
click at [320, 159] on button "Volgende vraag" at bounding box center [314, 156] width 256 height 18
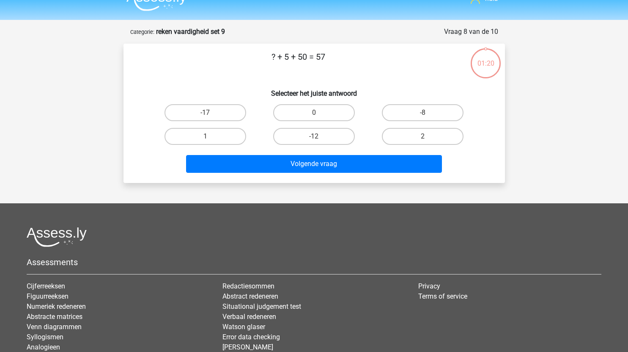
scroll to position [15, 0]
click at [426, 140] on input "2" at bounding box center [426, 140] width 6 height 6
radio input "true"
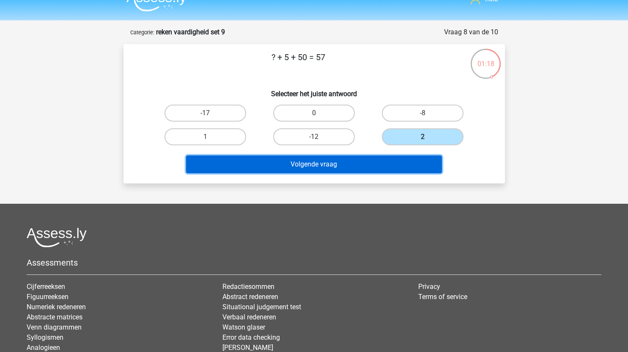
click at [391, 160] on button "Volgende vraag" at bounding box center [314, 164] width 256 height 18
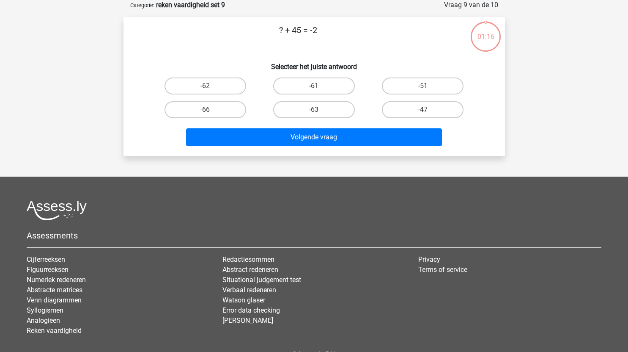
scroll to position [26, 0]
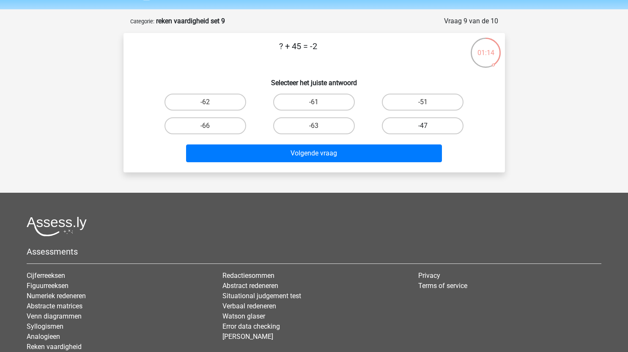
click at [430, 130] on label "-47" at bounding box center [423, 125] width 82 height 17
click at [429, 130] on input "-47" at bounding box center [426, 129] width 6 height 6
radio input "true"
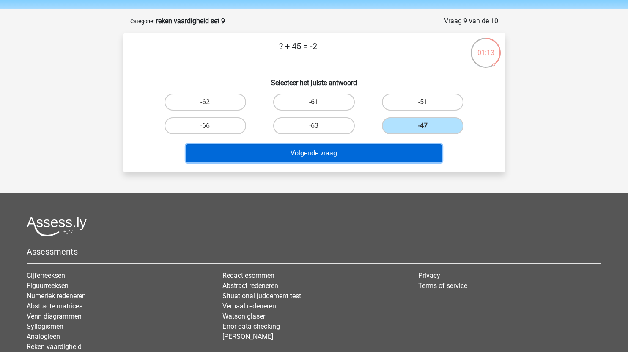
click at [351, 149] on button "Volgende vraag" at bounding box center [314, 153] width 256 height 18
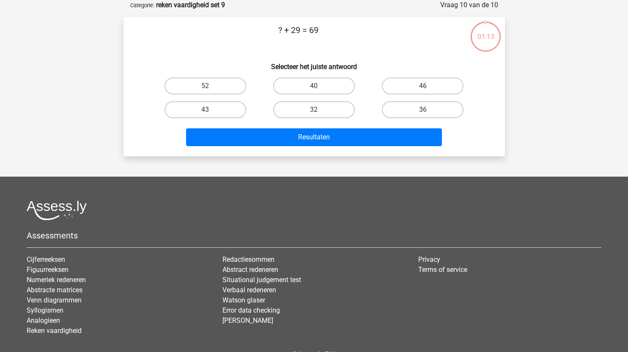
scroll to position [27, 0]
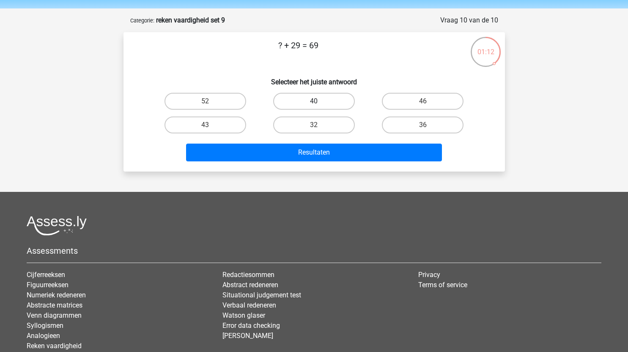
click at [312, 107] on label "40" at bounding box center [314, 101] width 82 height 17
click at [314, 107] on input "40" at bounding box center [317, 104] width 6 height 6
radio input "true"
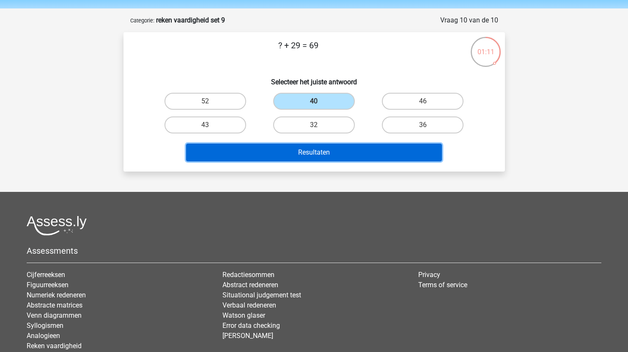
click at [327, 152] on button "Resultaten" at bounding box center [314, 152] width 256 height 18
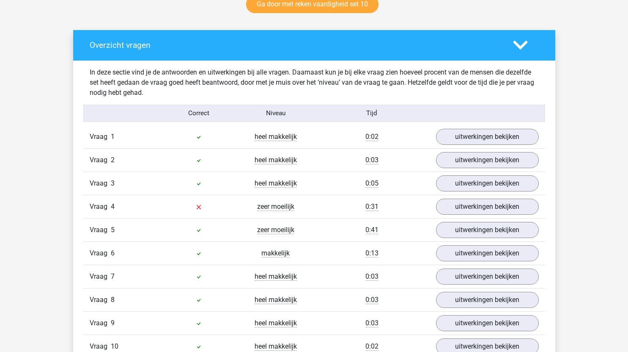
scroll to position [458, 0]
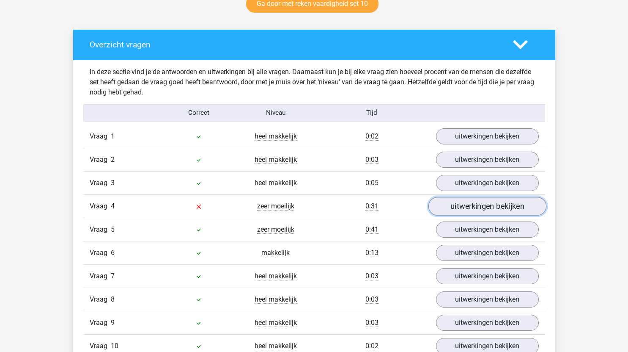
click at [457, 212] on link "uitwerkingen bekijken" at bounding box center [487, 206] width 118 height 19
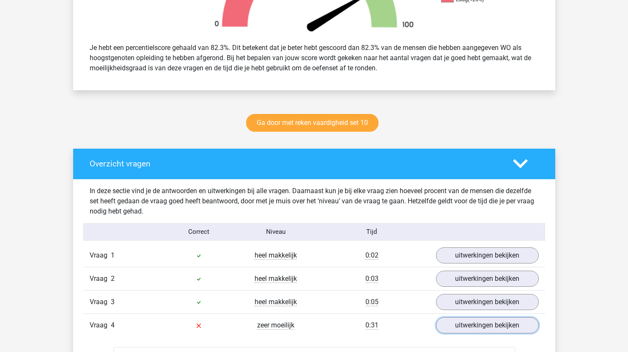
scroll to position [339, 0]
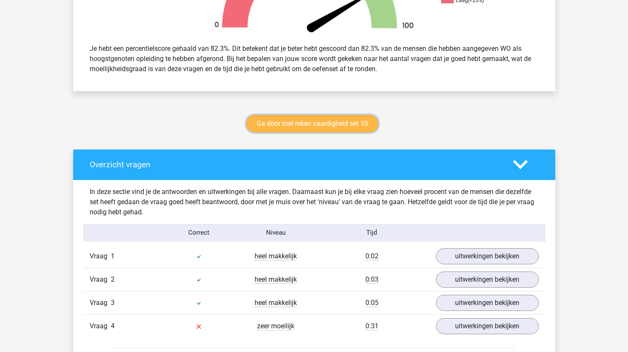
click at [353, 125] on link "Ga door met reken vaardigheid set 10" at bounding box center [312, 124] width 132 height 18
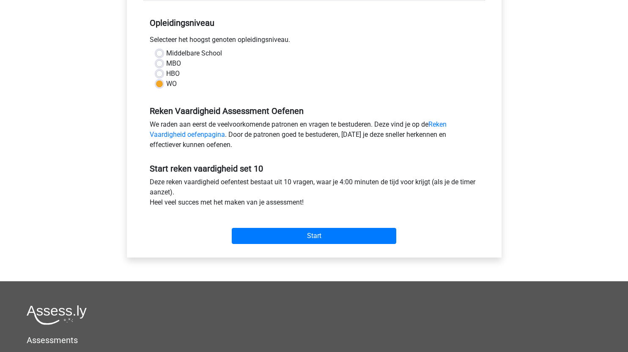
scroll to position [176, 0]
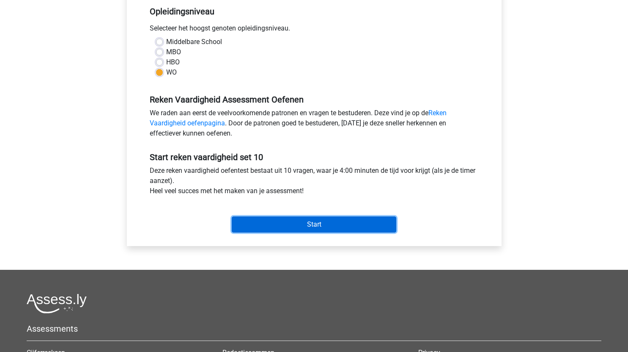
click at [337, 223] on input "Start" at bounding box center [314, 224] width 165 height 16
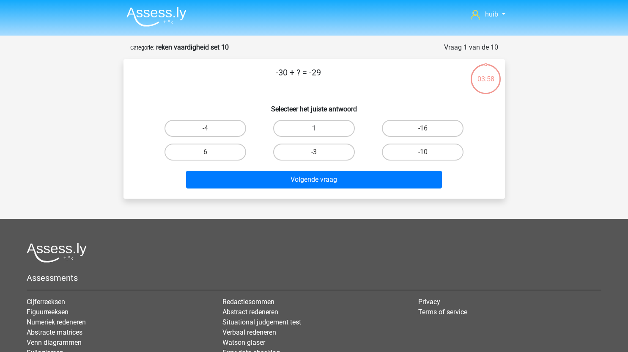
click at [325, 136] on label "1" at bounding box center [314, 128] width 82 height 17
click at [320, 134] on input "1" at bounding box center [317, 131] width 6 height 6
radio input "true"
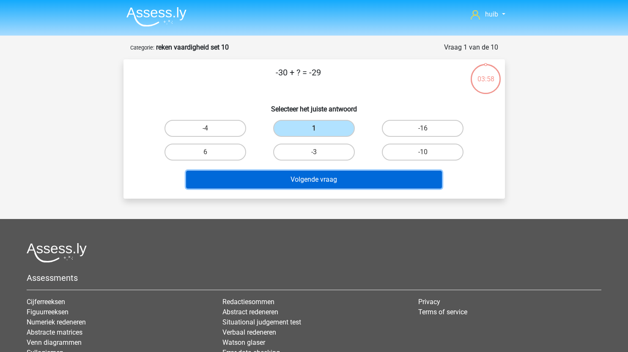
click at [321, 174] on button "Volgende vraag" at bounding box center [314, 180] width 256 height 18
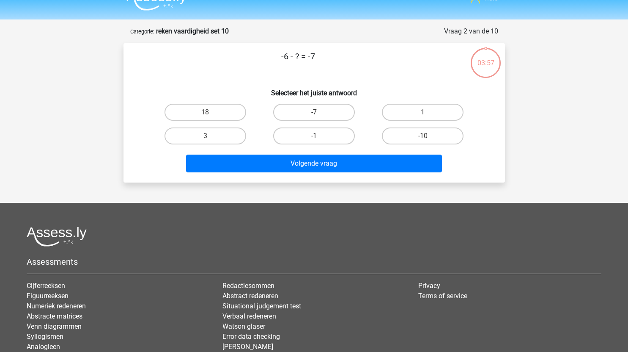
scroll to position [15, 0]
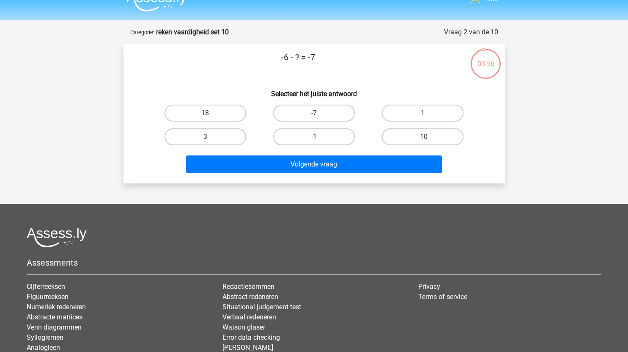
click at [417, 113] on label "1" at bounding box center [423, 113] width 82 height 17
click at [423, 113] on input "1" at bounding box center [426, 116] width 6 height 6
radio input "true"
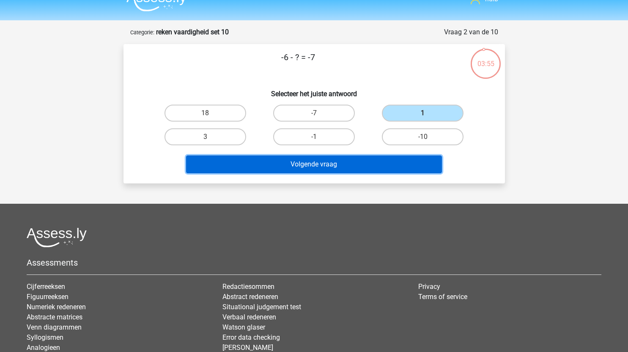
click at [348, 166] on button "Volgende vraag" at bounding box center [314, 164] width 256 height 18
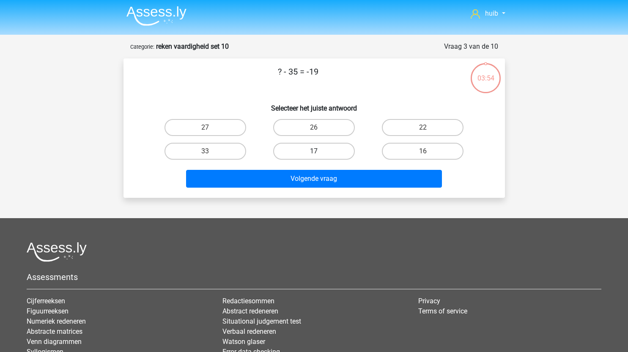
scroll to position [0, 0]
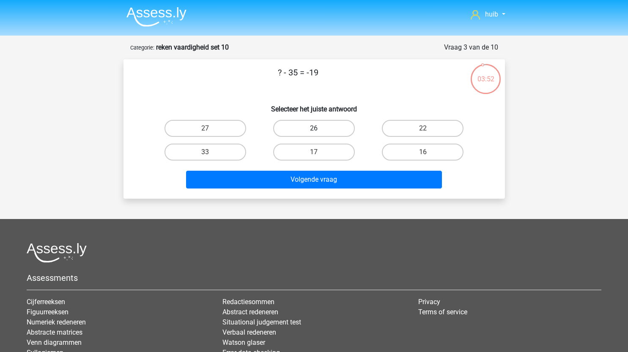
click at [343, 132] on label "26" at bounding box center [314, 128] width 82 height 17
click at [320, 132] on input "26" at bounding box center [317, 131] width 6 height 6
radio input "true"
click at [438, 148] on label "16" at bounding box center [423, 151] width 82 height 17
click at [429, 152] on input "16" at bounding box center [426, 155] width 6 height 6
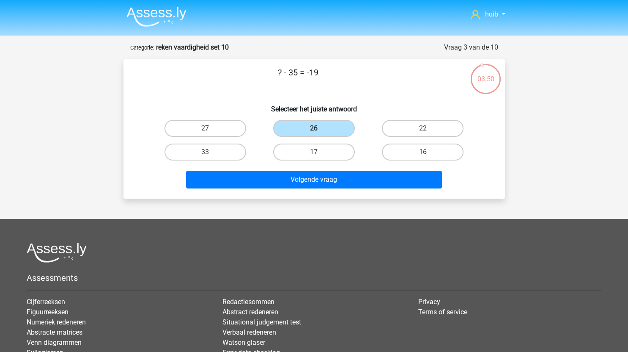
radio input "true"
click at [375, 169] on div "Volgende vraag" at bounding box center [314, 178] width 355 height 28
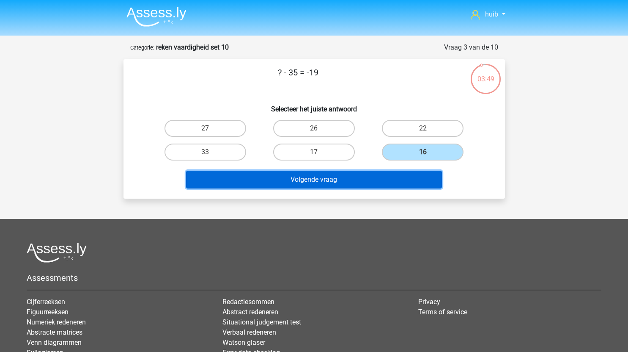
click at [366, 187] on button "Volgende vraag" at bounding box center [314, 180] width 256 height 18
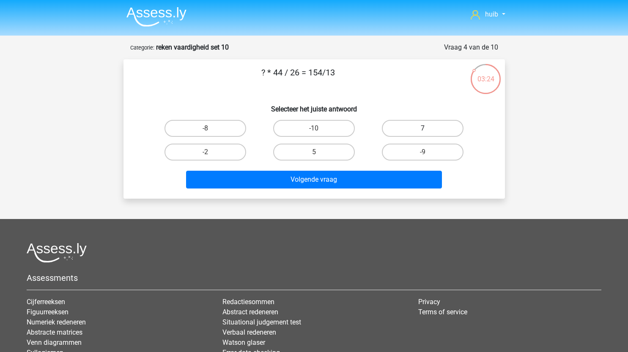
click at [427, 128] on label "7" at bounding box center [423, 128] width 82 height 17
click at [427, 128] on input "7" at bounding box center [426, 131] width 6 height 6
radio input "true"
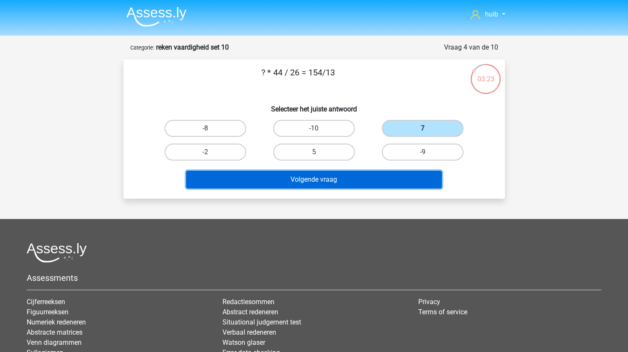
click at [335, 179] on button "Volgende vraag" at bounding box center [314, 180] width 256 height 18
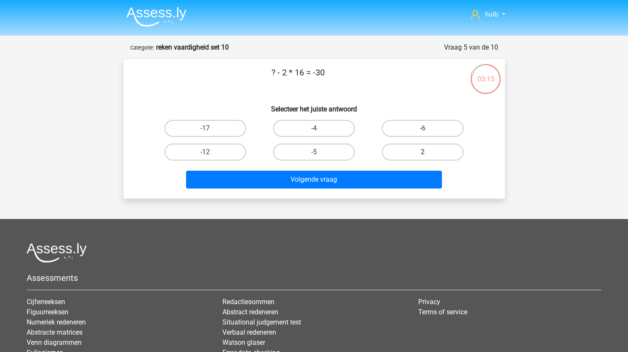
click at [420, 155] on label "2" at bounding box center [423, 151] width 82 height 17
click at [423, 155] on input "2" at bounding box center [426, 155] width 6 height 6
radio input "true"
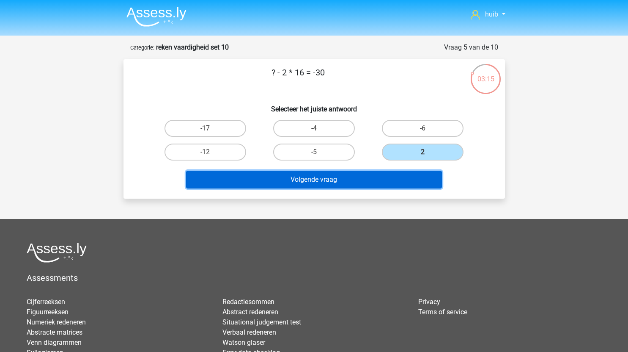
click at [368, 182] on button "Volgende vraag" at bounding box center [314, 180] width 256 height 18
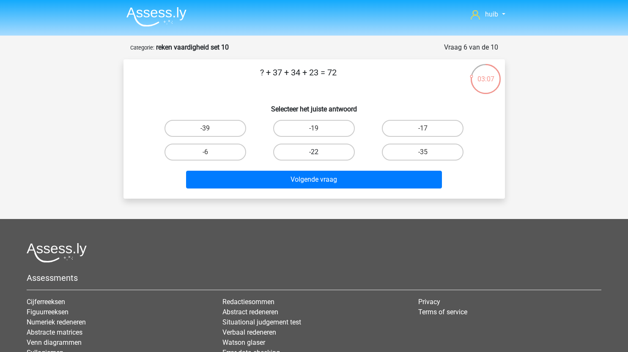
click at [330, 152] on label "-22" at bounding box center [314, 151] width 82 height 17
click at [320, 152] on input "-22" at bounding box center [317, 155] width 6 height 6
radio input "true"
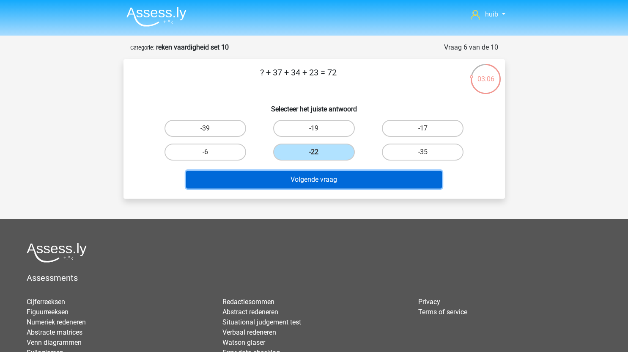
click at [331, 185] on button "Volgende vraag" at bounding box center [314, 180] width 256 height 18
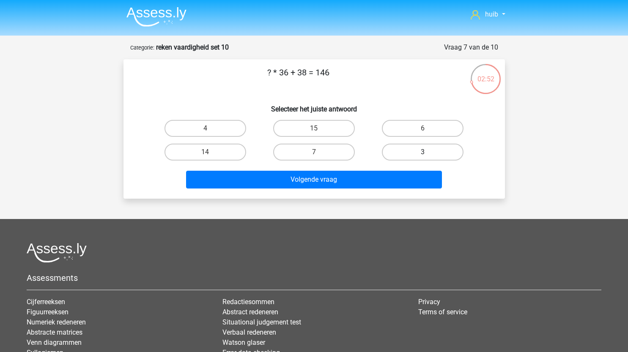
click at [412, 145] on label "3" at bounding box center [423, 151] width 82 height 17
click at [423, 152] on input "3" at bounding box center [426, 155] width 6 height 6
radio input "true"
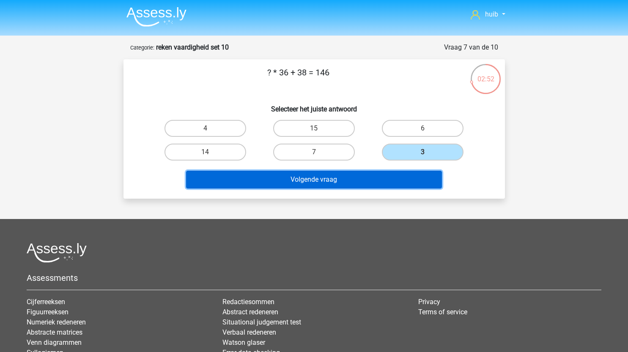
click at [375, 183] on button "Volgende vraag" at bounding box center [314, 180] width 256 height 18
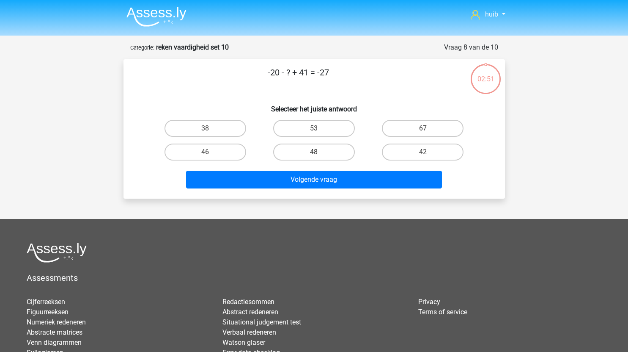
scroll to position [42, 0]
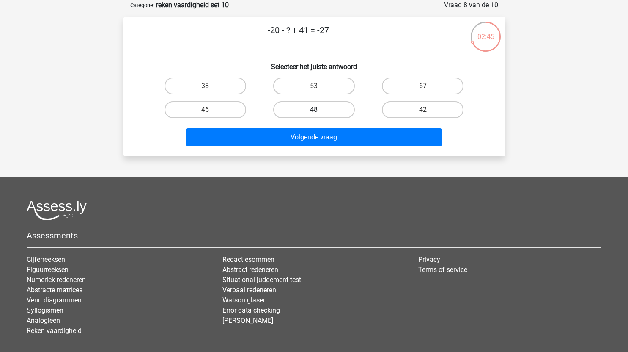
click at [313, 114] on label "48" at bounding box center [314, 109] width 82 height 17
click at [314, 114] on input "48" at bounding box center [317, 113] width 6 height 6
radio input "true"
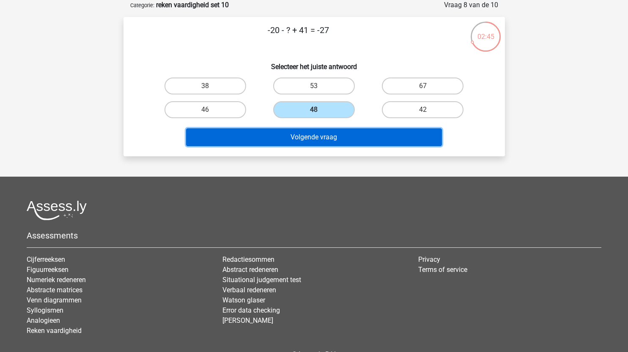
click at [325, 140] on button "Volgende vraag" at bounding box center [314, 137] width 256 height 18
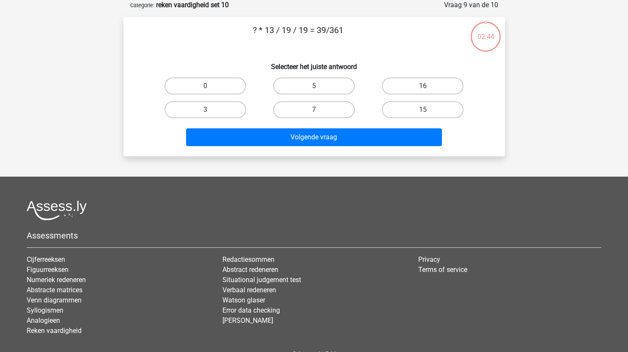
scroll to position [0, 0]
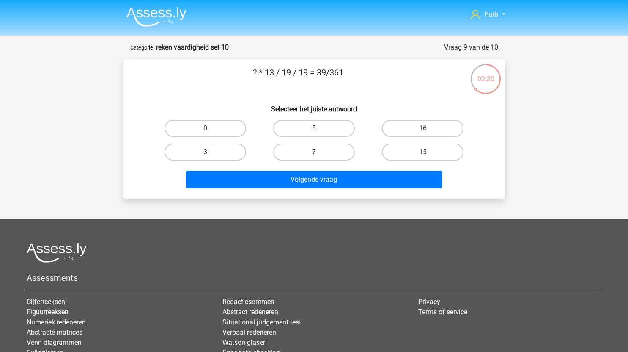
click at [232, 152] on label "3" at bounding box center [206, 151] width 82 height 17
click at [211, 152] on input "3" at bounding box center [208, 155] width 6 height 6
radio input "true"
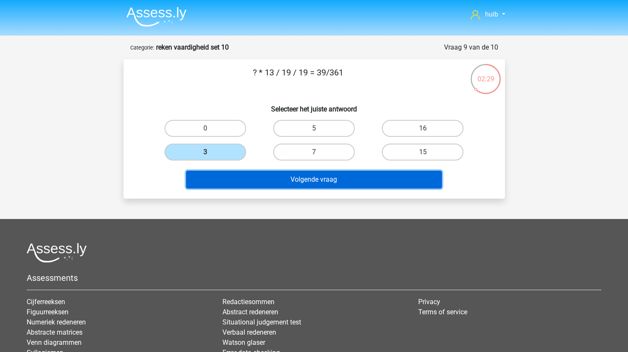
click at [278, 175] on button "Volgende vraag" at bounding box center [314, 180] width 256 height 18
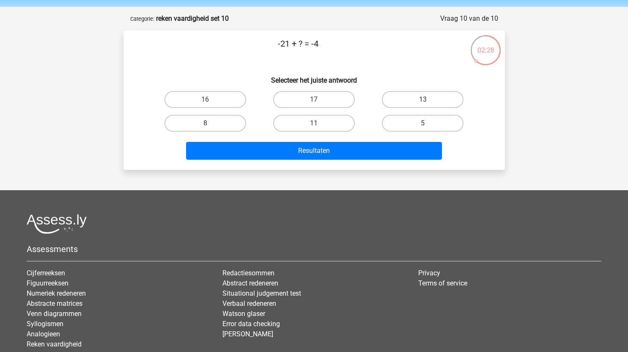
scroll to position [28, 0]
click at [306, 96] on label "17" at bounding box center [314, 99] width 82 height 17
click at [314, 100] on input "17" at bounding box center [317, 103] width 6 height 6
radio input "true"
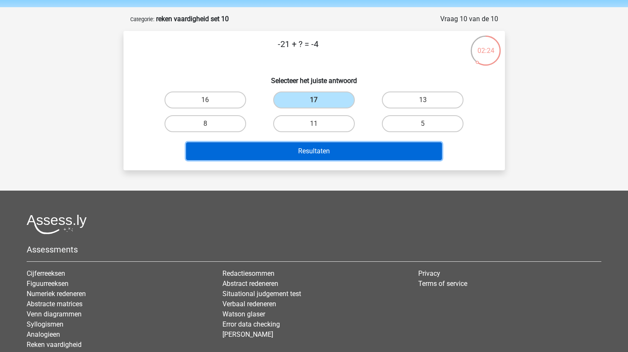
click at [320, 150] on button "Resultaten" at bounding box center [314, 151] width 256 height 18
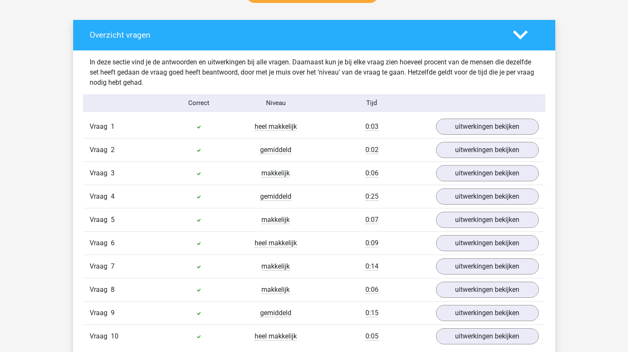
scroll to position [526, 0]
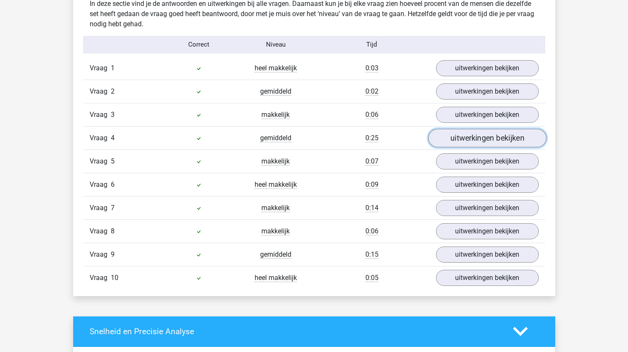
click at [462, 132] on link "uitwerkingen bekijken" at bounding box center [487, 138] width 118 height 19
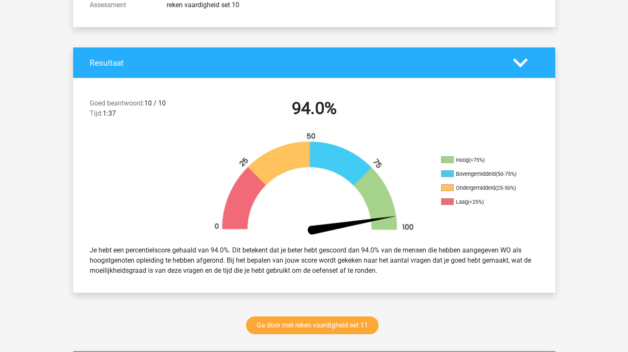
scroll to position [0, 0]
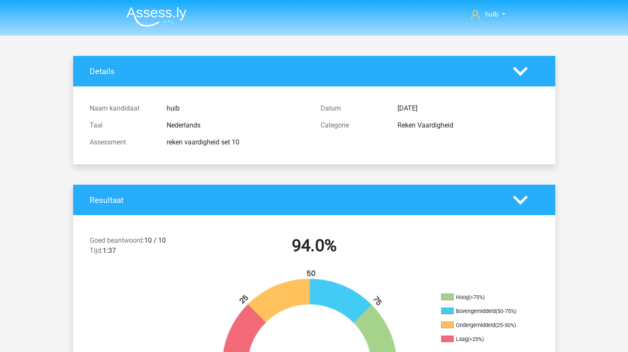
click at [169, 25] on img at bounding box center [157, 17] width 60 height 20
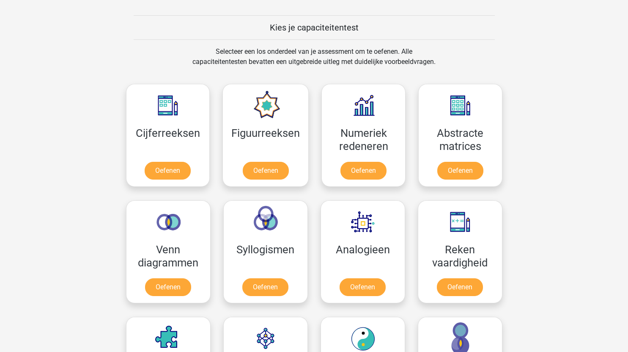
scroll to position [314, 0]
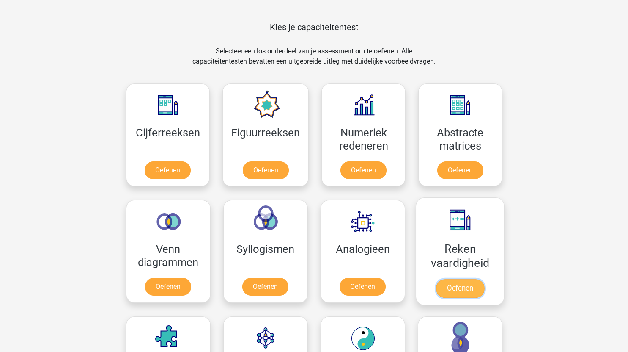
click at [460, 292] on link "Oefenen" at bounding box center [460, 288] width 48 height 19
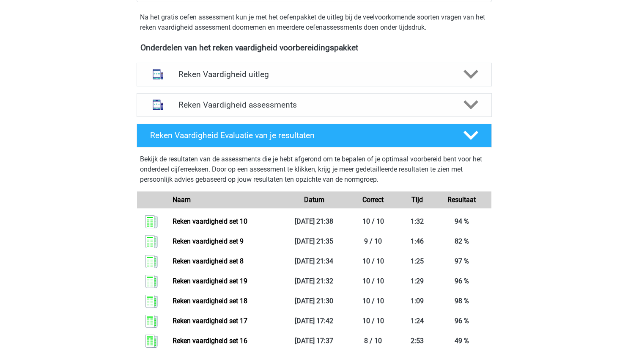
scroll to position [268, 0]
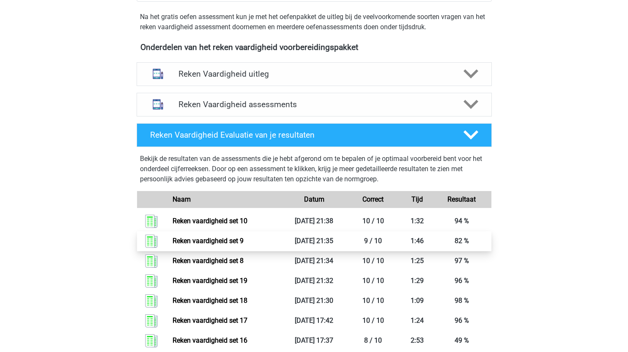
click at [244, 244] on link "Reken vaardigheid set 9" at bounding box center [208, 241] width 71 height 8
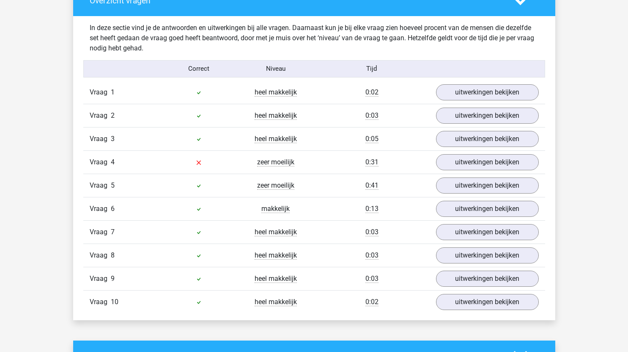
scroll to position [504, 0]
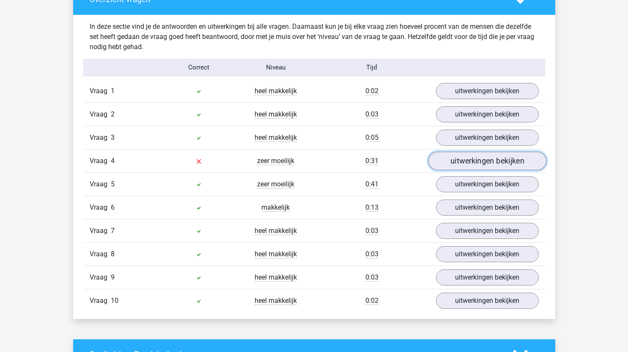
click at [480, 165] on link "uitwerkingen bekijken" at bounding box center [487, 161] width 118 height 19
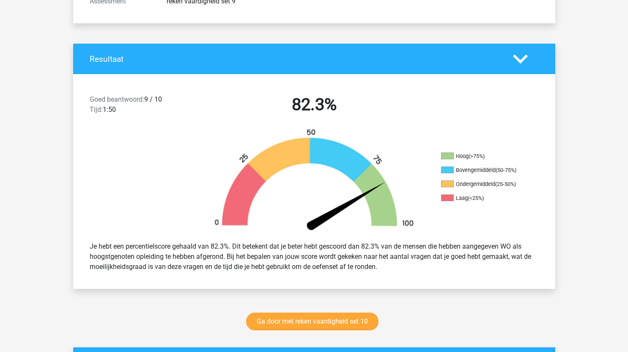
scroll to position [0, 0]
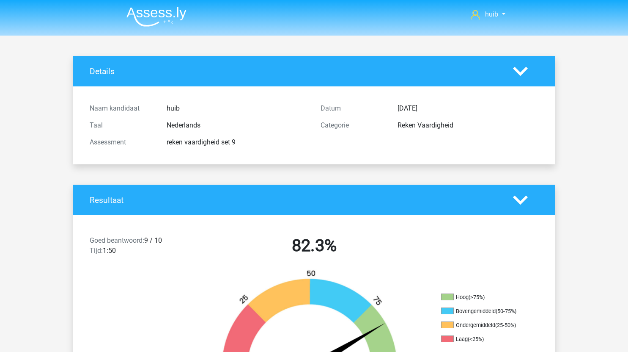
click at [167, 14] on img at bounding box center [157, 17] width 60 height 20
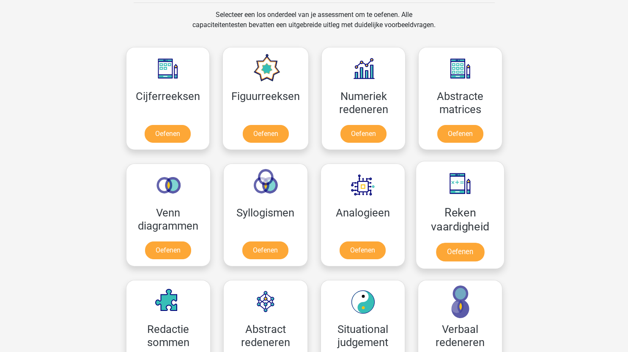
scroll to position [350, 0]
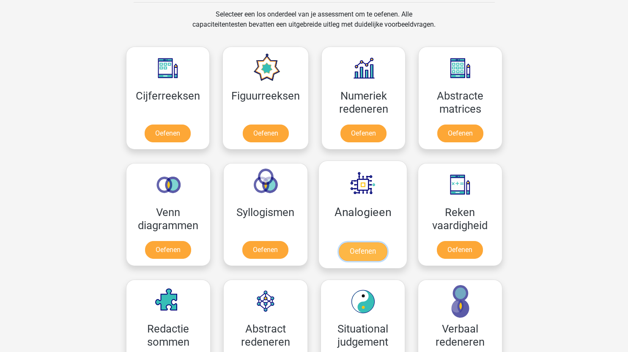
click at [371, 251] on link "Oefenen" at bounding box center [363, 251] width 48 height 19
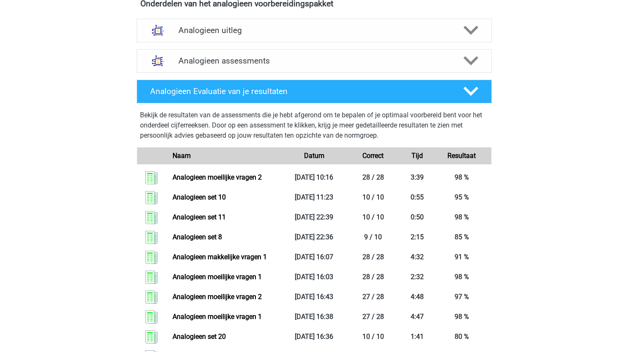
scroll to position [301, 0]
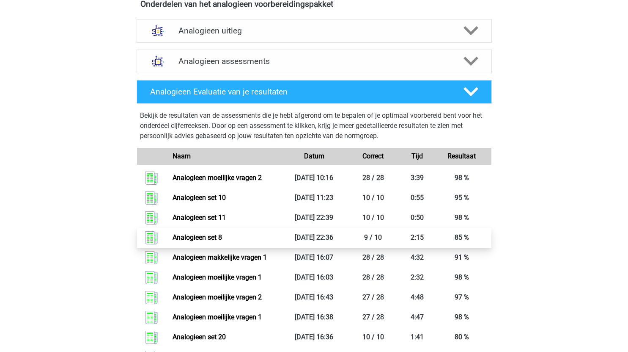
click at [222, 241] on link "Analogieen set 8" at bounding box center [198, 237] width 50 height 8
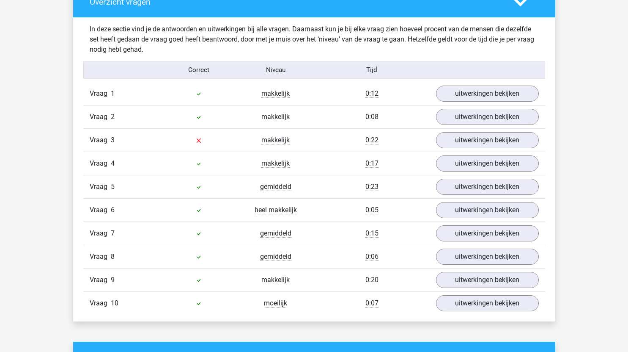
scroll to position [480, 0]
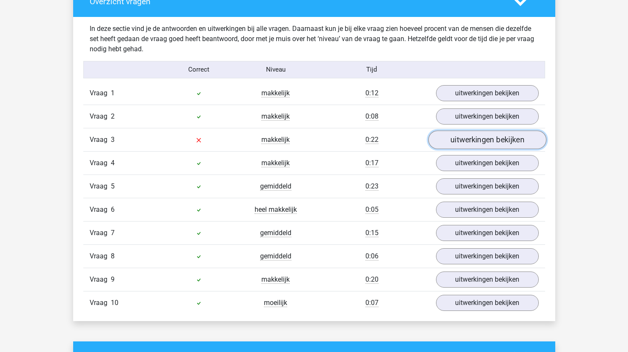
click at [465, 141] on link "uitwerkingen bekijken" at bounding box center [487, 139] width 118 height 19
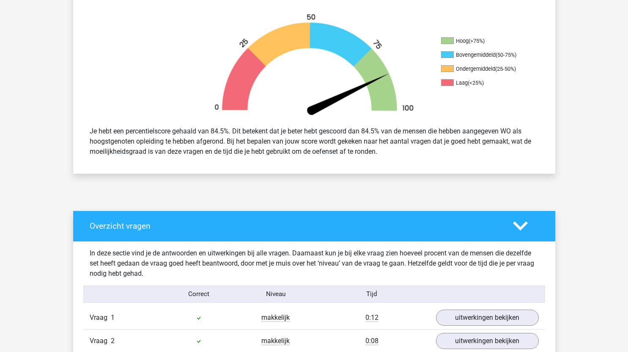
scroll to position [0, 0]
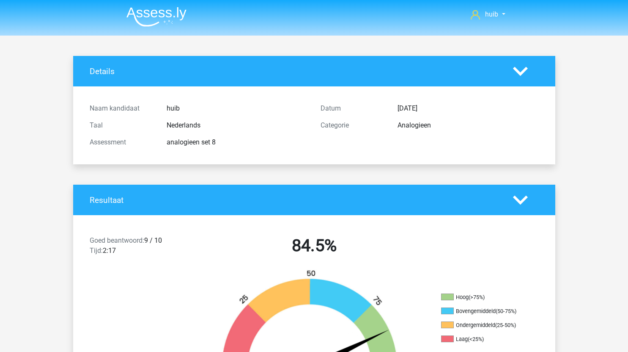
click at [163, 14] on img at bounding box center [157, 17] width 60 height 20
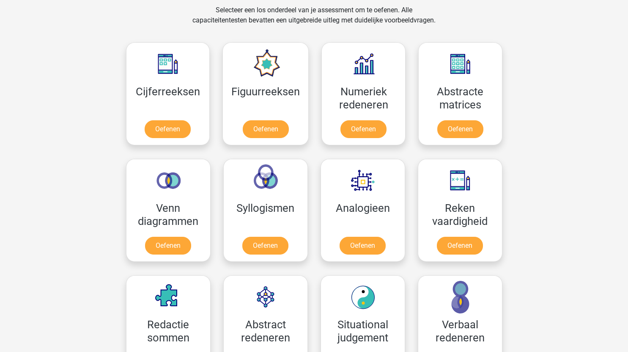
scroll to position [339, 0]
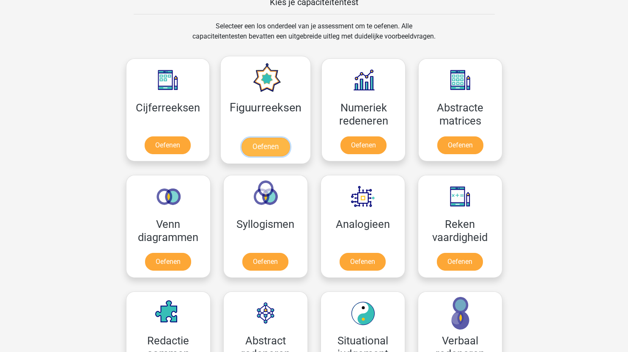
click at [264, 145] on link "Oefenen" at bounding box center [266, 147] width 48 height 19
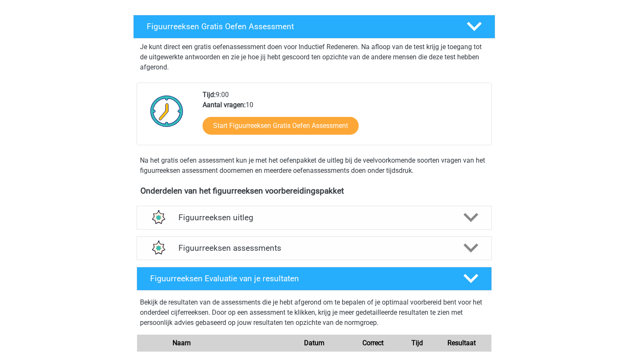
scroll to position [135, 0]
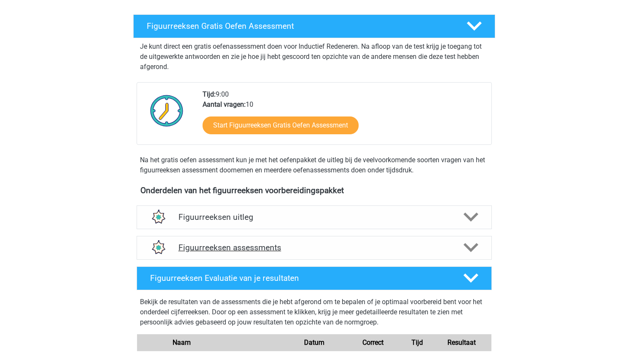
click at [300, 251] on h4 "Figuurreeksen assessments" at bounding box center [315, 247] width 272 height 10
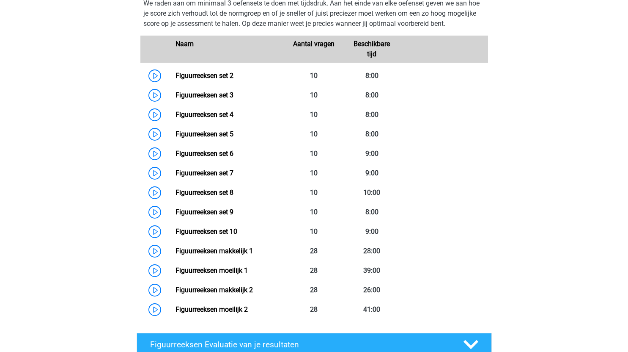
scroll to position [404, 0]
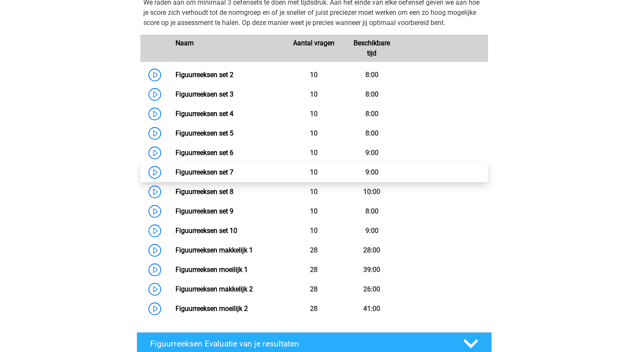
click at [176, 168] on link "Figuurreeksen set 7" at bounding box center [205, 172] width 58 height 8
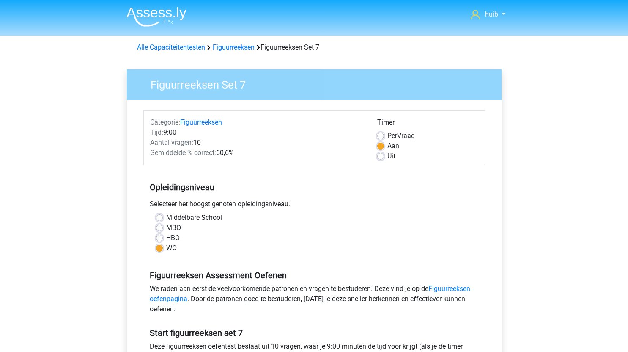
click at [156, 168] on form "Categorie: Figuurreeksen Tijd: 9:00 Aantal vragen: 10 Gemiddelde % correct: 60,…" at bounding box center [314, 260] width 342 height 301
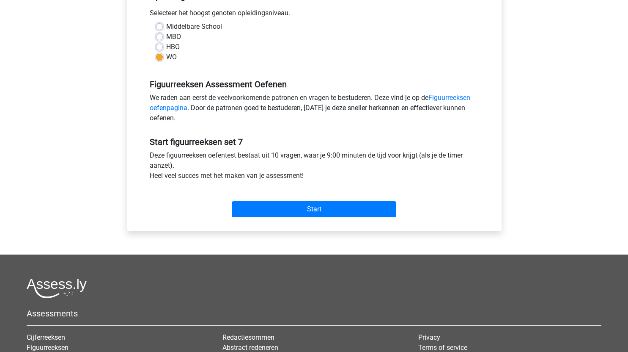
scroll to position [198, 0]
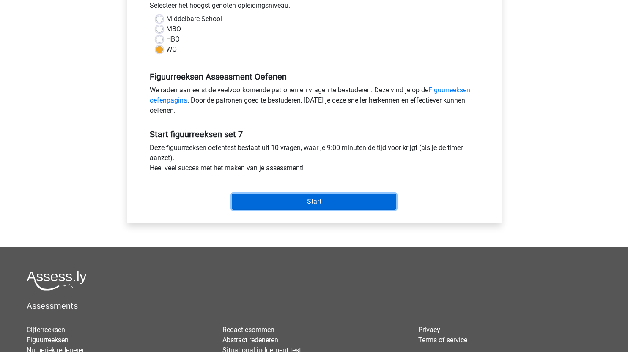
click at [350, 197] on input "Start" at bounding box center [314, 201] width 165 height 16
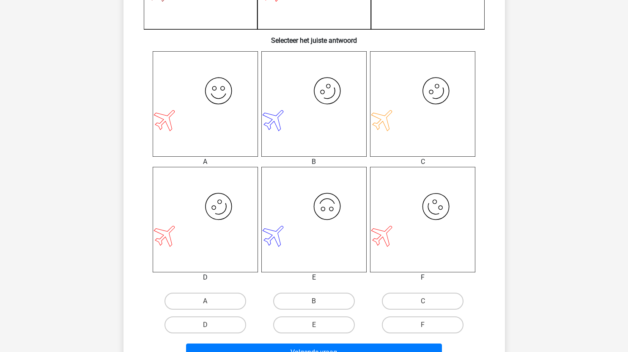
scroll to position [298, 0]
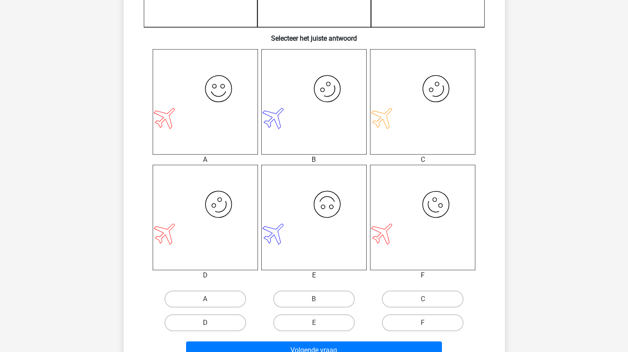
click at [231, 325] on label "D" at bounding box center [206, 322] width 82 height 17
click at [211, 325] on input "D" at bounding box center [208, 325] width 6 height 6
radio input "true"
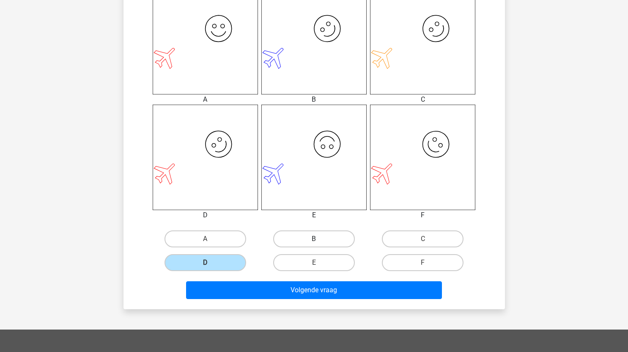
scroll to position [363, 0]
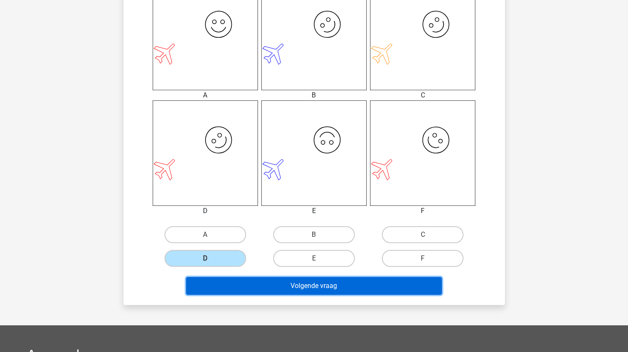
click at [320, 289] on button "Volgende vraag" at bounding box center [314, 286] width 256 height 18
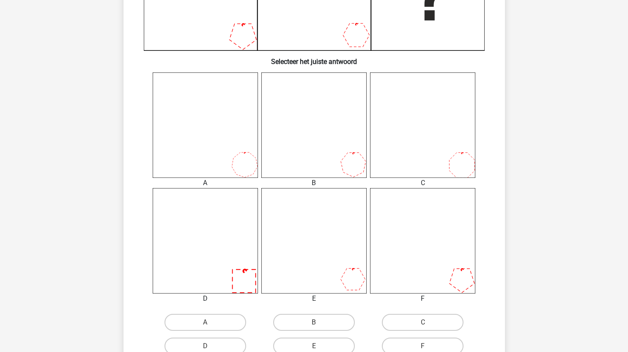
scroll to position [278, 0]
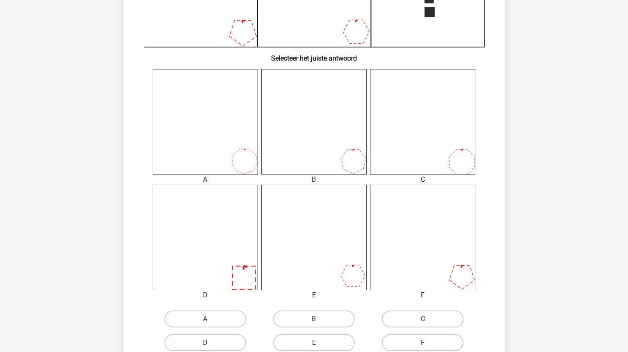
click at [215, 346] on label "D" at bounding box center [206, 342] width 82 height 17
click at [211, 346] on input "D" at bounding box center [208, 345] width 6 height 6
radio input "true"
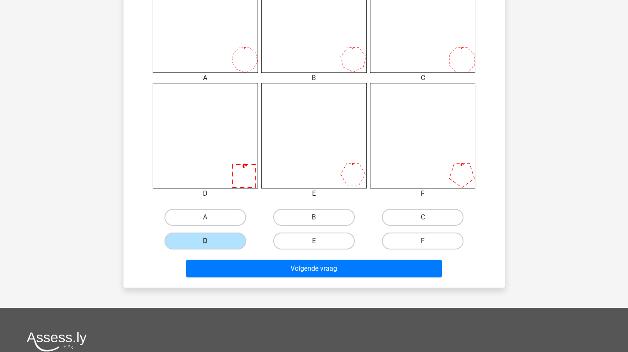
scroll to position [381, 0]
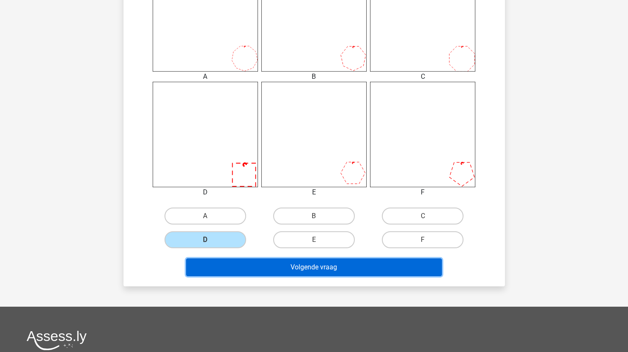
click at [327, 267] on button "Volgende vraag" at bounding box center [314, 267] width 256 height 18
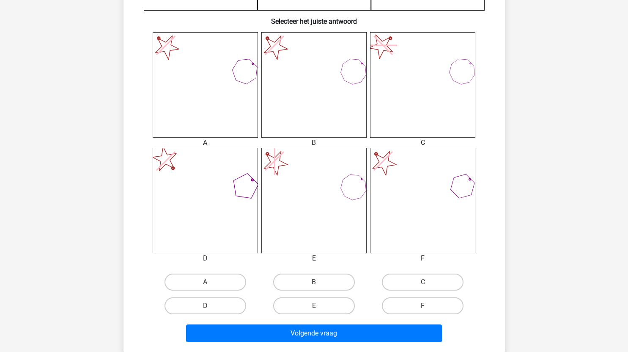
scroll to position [319, 0]
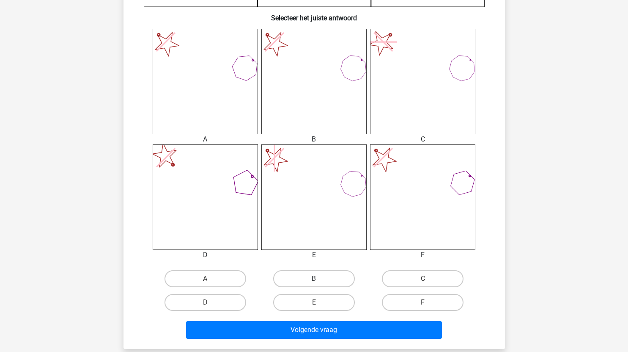
click at [331, 276] on label "B" at bounding box center [314, 278] width 82 height 17
click at [320, 278] on input "B" at bounding box center [317, 281] width 6 height 6
radio input "true"
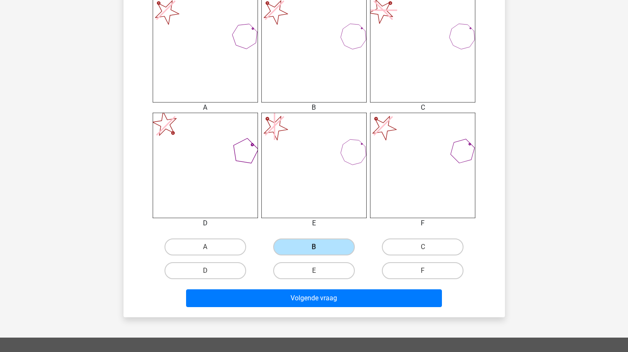
scroll to position [354, 0]
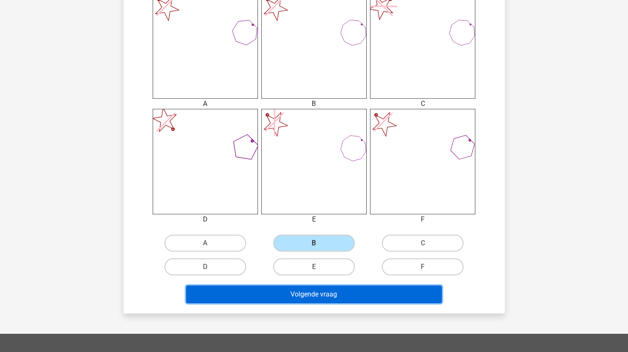
click at [343, 295] on button "Volgende vraag" at bounding box center [314, 294] width 256 height 18
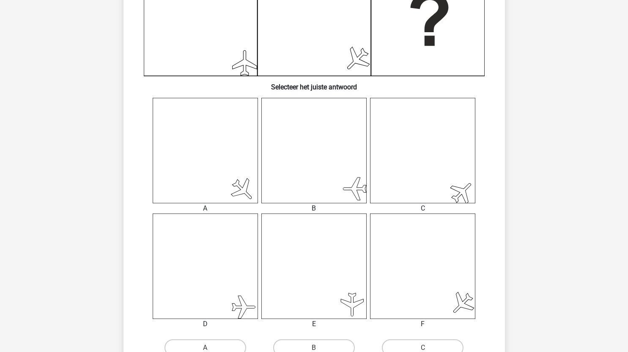
scroll to position [304, 0]
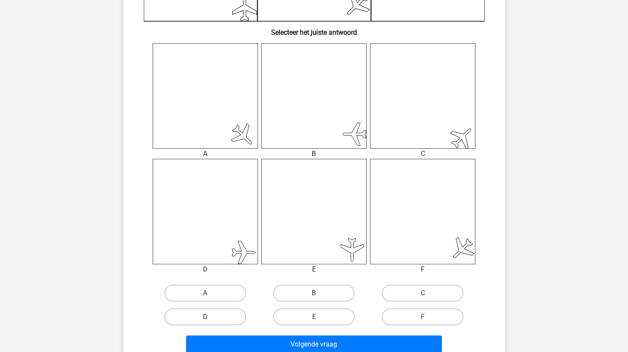
click at [222, 317] on label "D" at bounding box center [206, 316] width 82 height 17
click at [211, 317] on input "D" at bounding box center [208, 320] width 6 height 6
radio input "true"
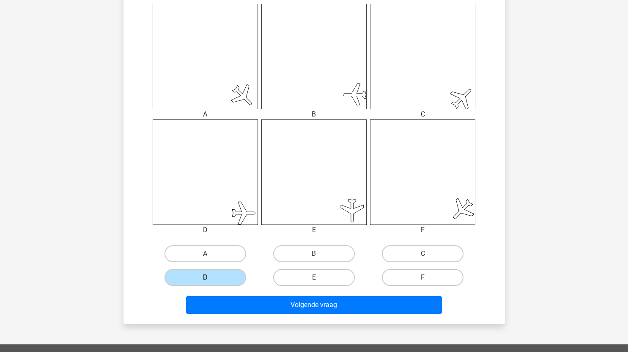
scroll to position [349, 0]
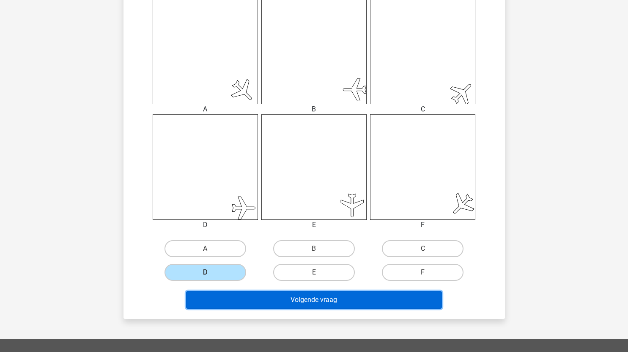
click at [381, 297] on button "Volgende vraag" at bounding box center [314, 300] width 256 height 18
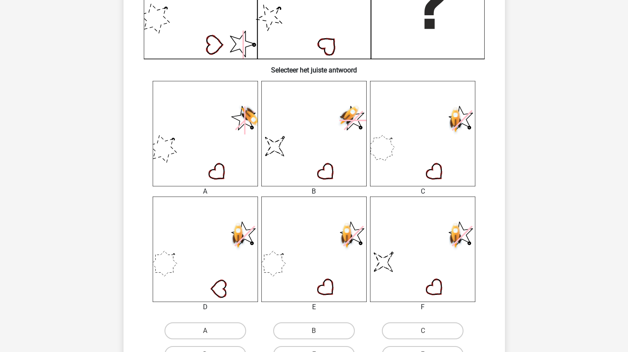
scroll to position [330, 0]
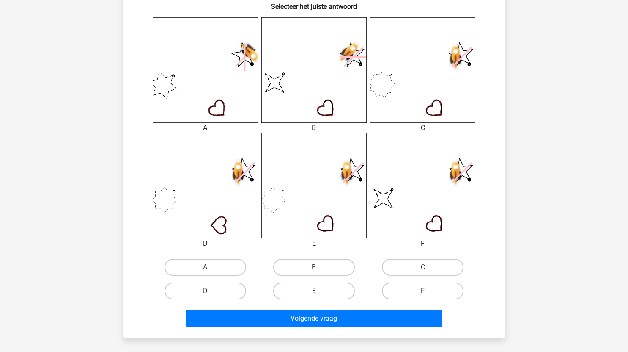
click at [417, 291] on label "F" at bounding box center [423, 290] width 82 height 17
click at [423, 291] on input "F" at bounding box center [426, 294] width 6 height 6
radio input "true"
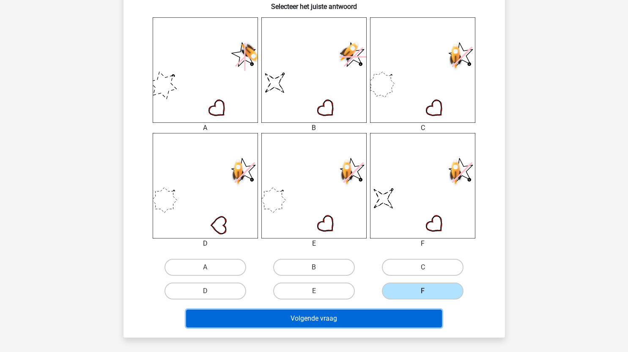
click at [361, 317] on button "Volgende vraag" at bounding box center [314, 318] width 256 height 18
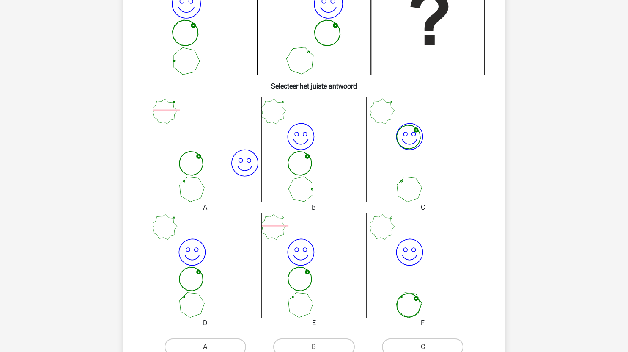
scroll to position [299, 0]
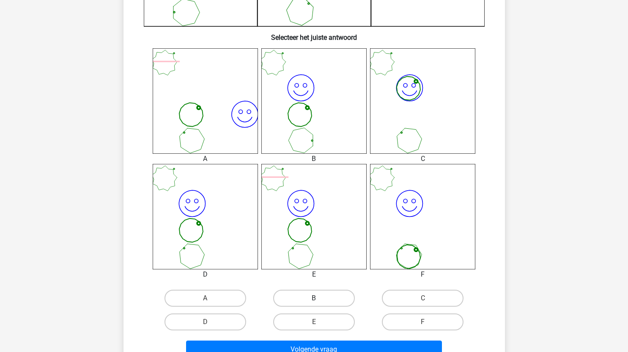
click at [325, 298] on label "B" at bounding box center [314, 297] width 82 height 17
click at [320, 298] on input "B" at bounding box center [317, 301] width 6 height 6
radio input "true"
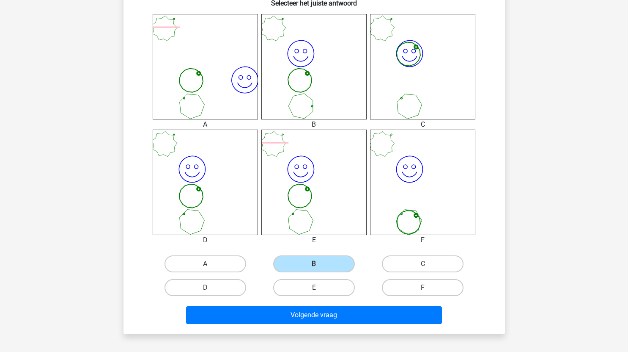
scroll to position [344, 0]
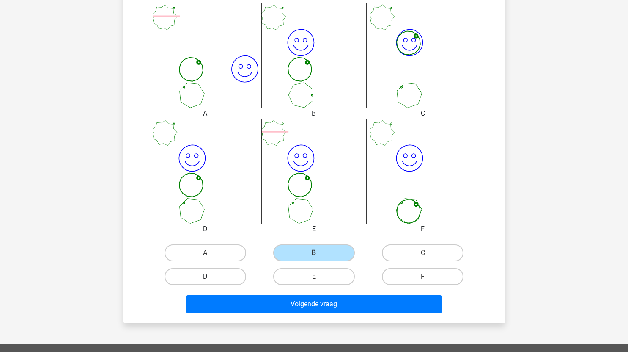
click at [229, 276] on label "D" at bounding box center [206, 276] width 82 height 17
click at [211, 276] on input "D" at bounding box center [208, 279] width 6 height 6
radio input "true"
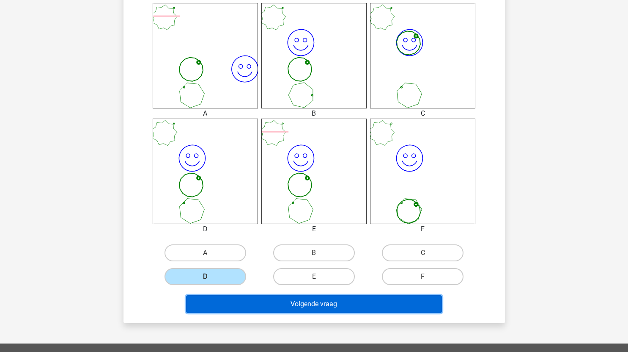
click at [298, 301] on button "Volgende vraag" at bounding box center [314, 304] width 256 height 18
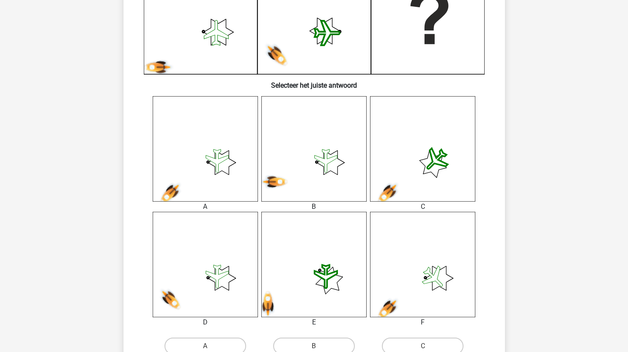
scroll to position [333, 0]
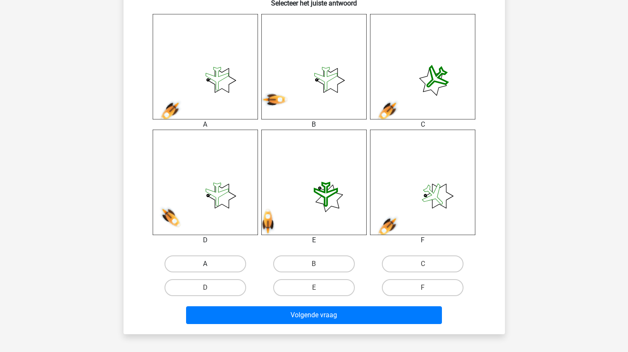
click at [225, 259] on label "A" at bounding box center [206, 263] width 82 height 17
click at [211, 264] on input "A" at bounding box center [208, 267] width 6 height 6
radio input "true"
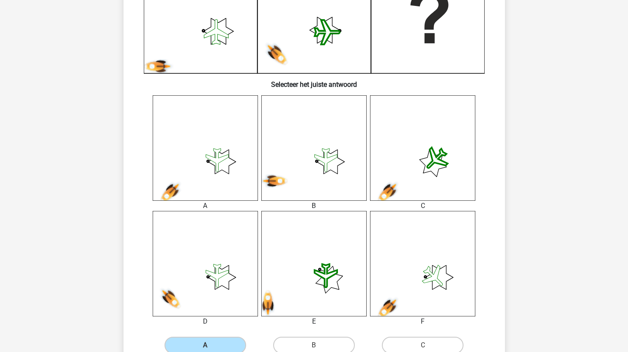
scroll to position [350, 0]
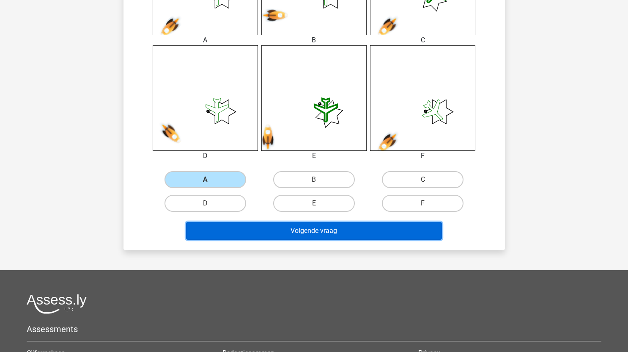
click at [319, 238] on button "Volgende vraag" at bounding box center [314, 231] width 256 height 18
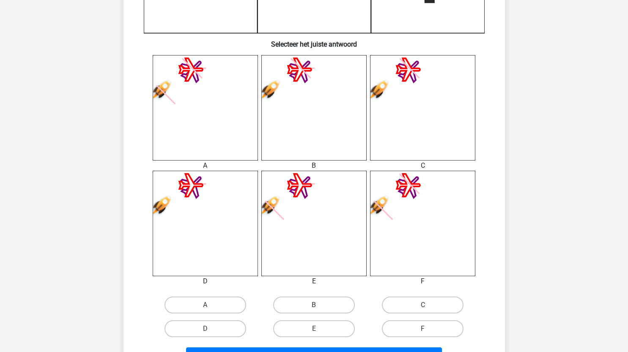
scroll to position [292, 0]
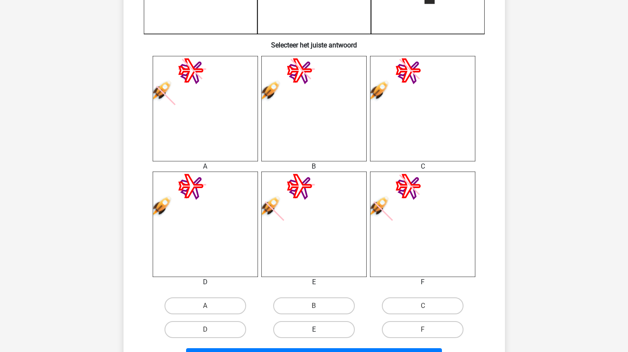
click at [329, 331] on label "E" at bounding box center [314, 329] width 82 height 17
click at [320, 331] on input "E" at bounding box center [317, 332] width 6 height 6
radio input "true"
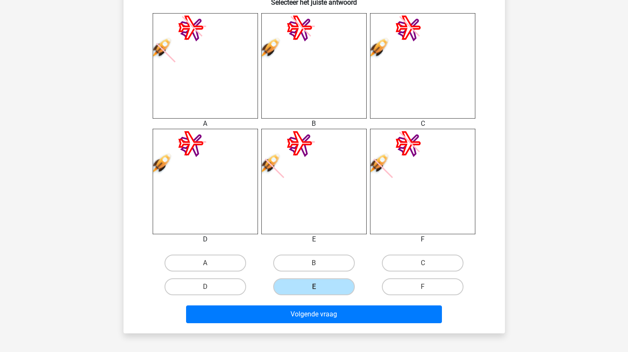
scroll to position [339, 0]
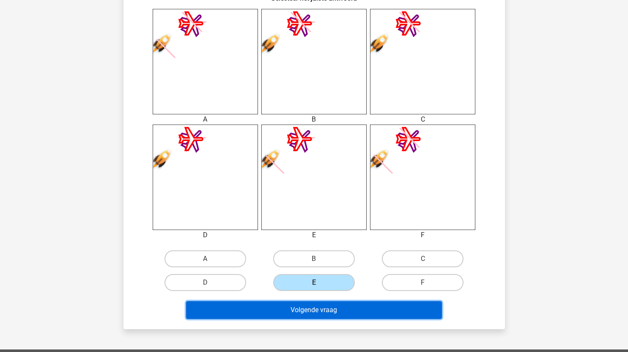
click at [336, 314] on button "Volgende vraag" at bounding box center [314, 310] width 256 height 18
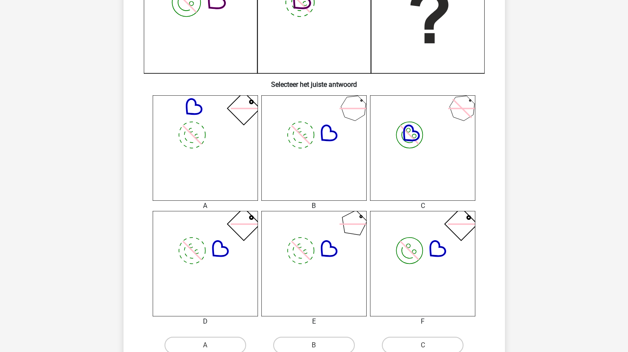
scroll to position [296, 0]
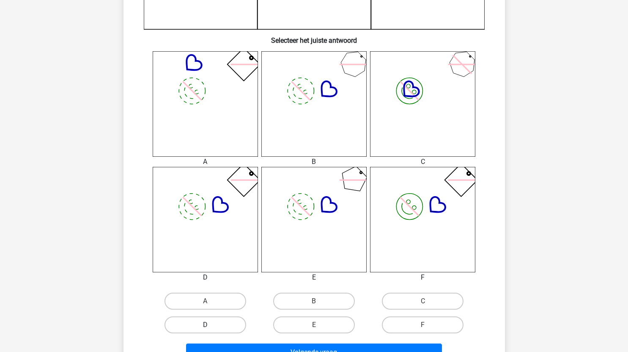
click at [220, 327] on label "D" at bounding box center [206, 324] width 82 height 17
click at [211, 327] on input "D" at bounding box center [208, 328] width 6 height 6
radio input "true"
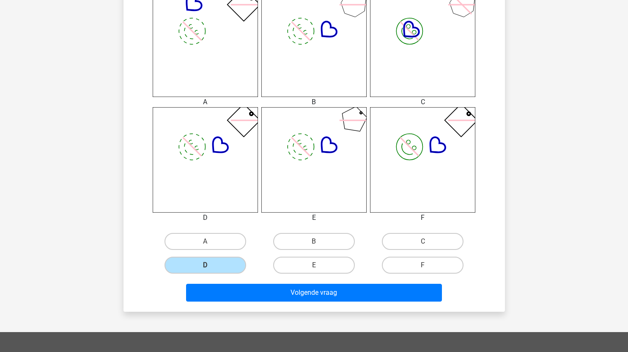
scroll to position [356, 0]
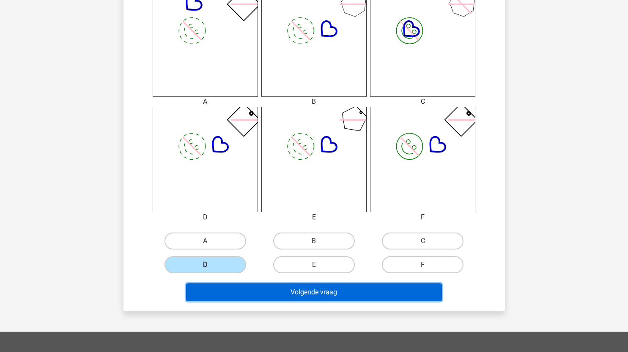
click at [300, 289] on button "Volgende vraag" at bounding box center [314, 292] width 256 height 18
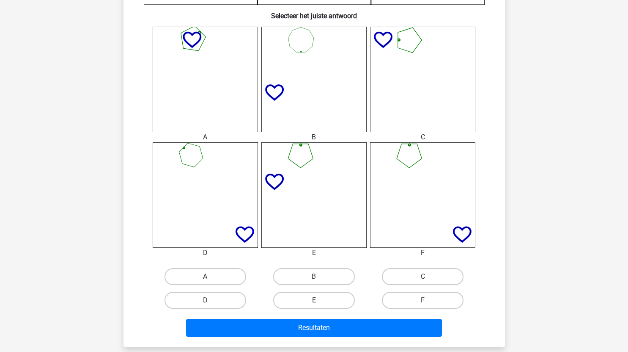
scroll to position [321, 0]
click at [335, 276] on label "B" at bounding box center [314, 275] width 82 height 17
click at [320, 276] on input "B" at bounding box center [317, 279] width 6 height 6
radio input "true"
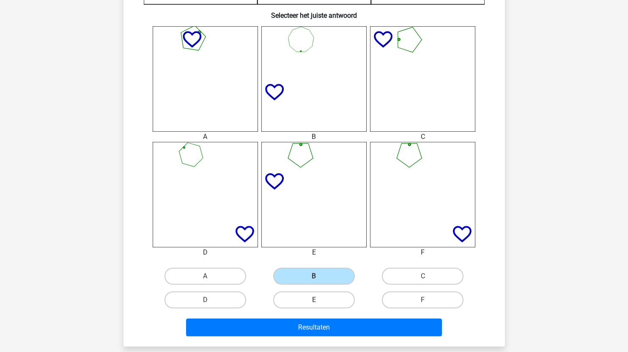
click at [335, 295] on label "E" at bounding box center [314, 299] width 82 height 17
click at [320, 300] on input "E" at bounding box center [317, 303] width 6 height 6
radio input "true"
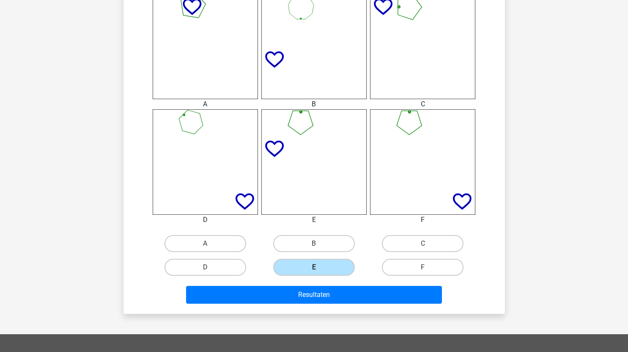
scroll to position [354, 0]
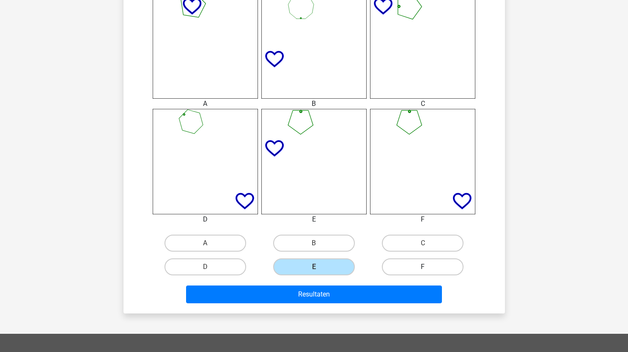
click at [416, 264] on label "F" at bounding box center [423, 266] width 82 height 17
click at [423, 267] on input "F" at bounding box center [426, 270] width 6 height 6
radio input "true"
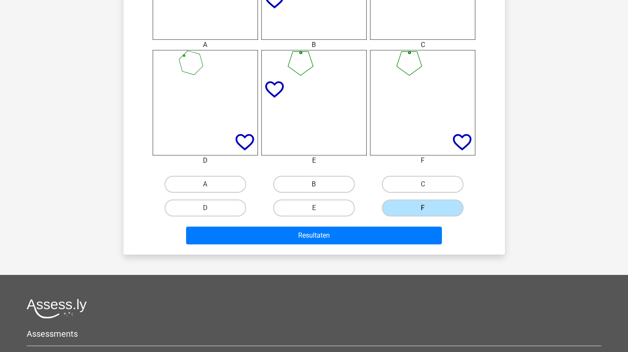
scroll to position [414, 0]
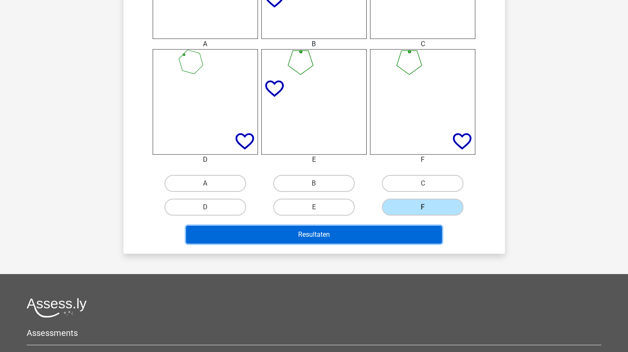
click at [357, 234] on button "Resultaten" at bounding box center [314, 235] width 256 height 18
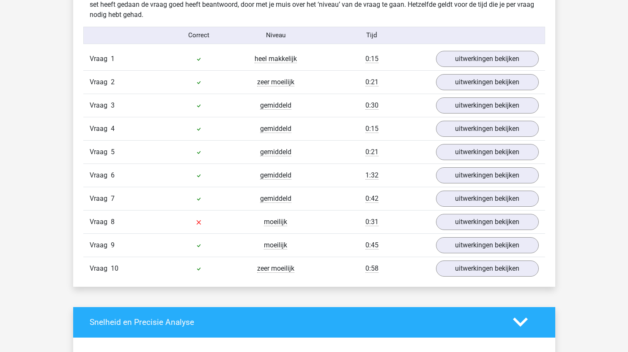
scroll to position [537, 0]
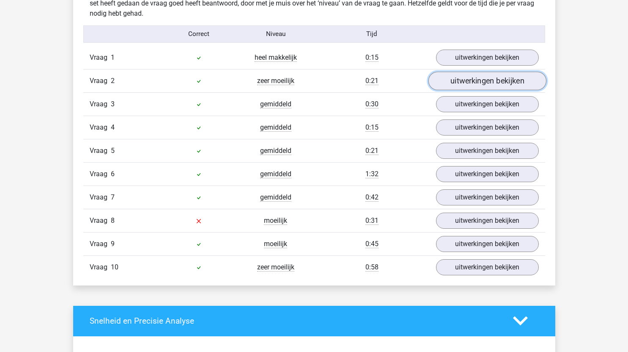
click at [472, 76] on link "uitwerkingen bekijken" at bounding box center [487, 81] width 118 height 19
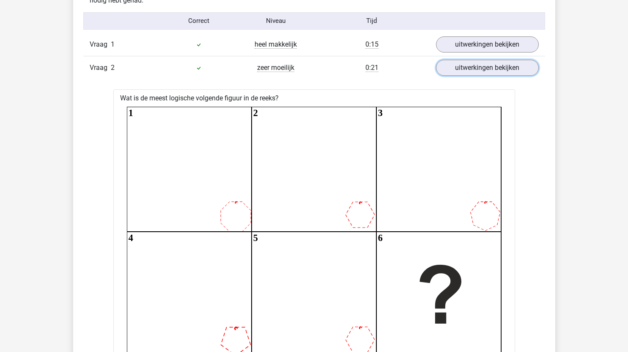
scroll to position [549, 0]
click at [482, 67] on link "uitwerkingen bekijken" at bounding box center [487, 68] width 118 height 19
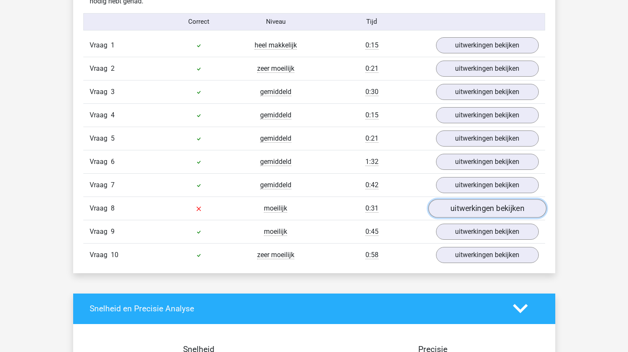
click at [473, 212] on link "uitwerkingen bekijken" at bounding box center [487, 208] width 118 height 19
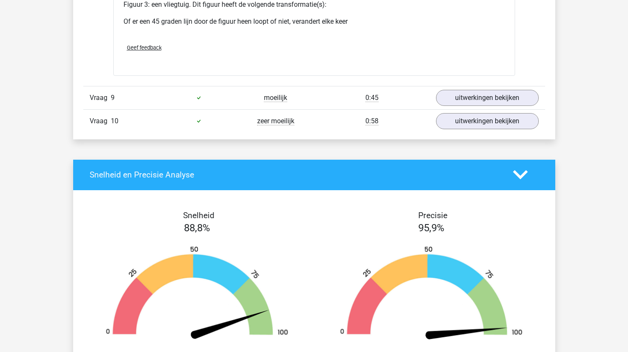
scroll to position [1428, 0]
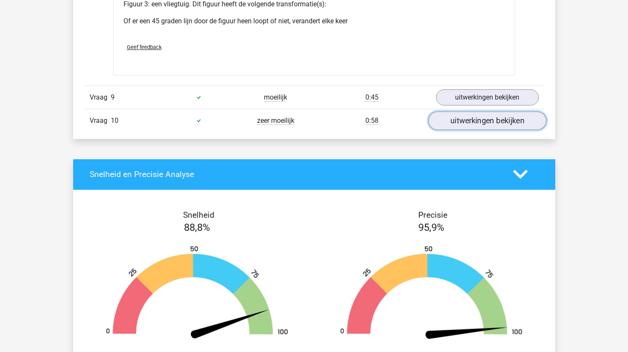
click at [463, 116] on link "uitwerkingen bekijken" at bounding box center [487, 120] width 118 height 19
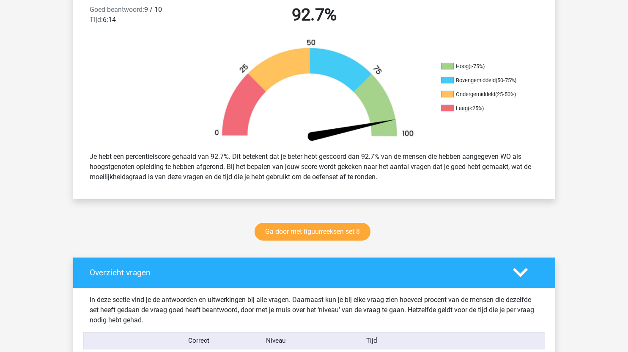
scroll to position [0, 0]
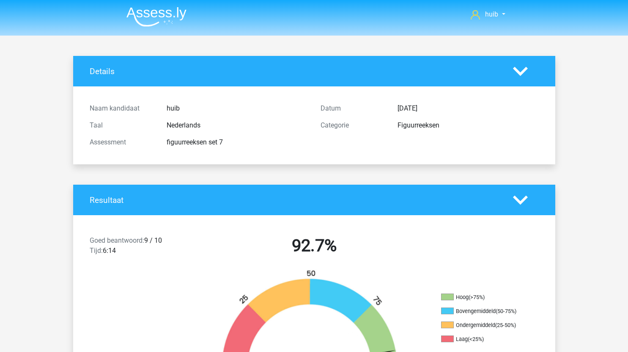
click at [163, 16] on img at bounding box center [157, 17] width 60 height 20
